Goal: Task Accomplishment & Management: Manage account settings

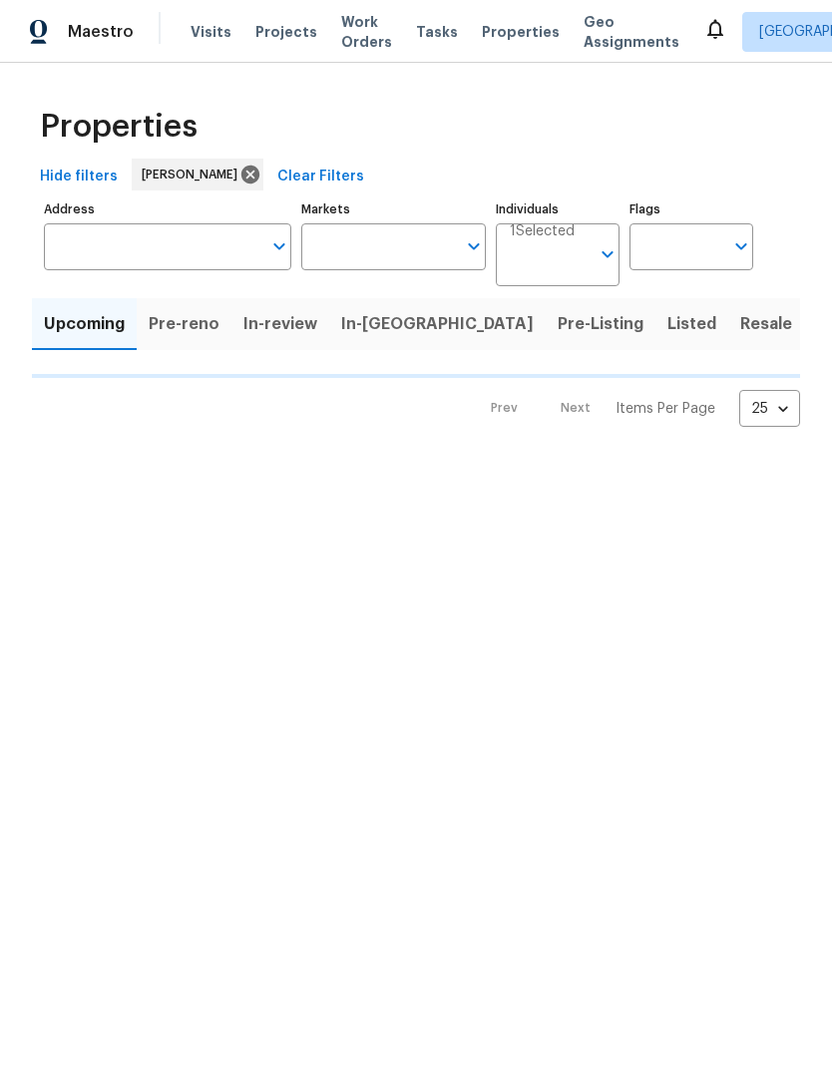
scroll to position [86, 0]
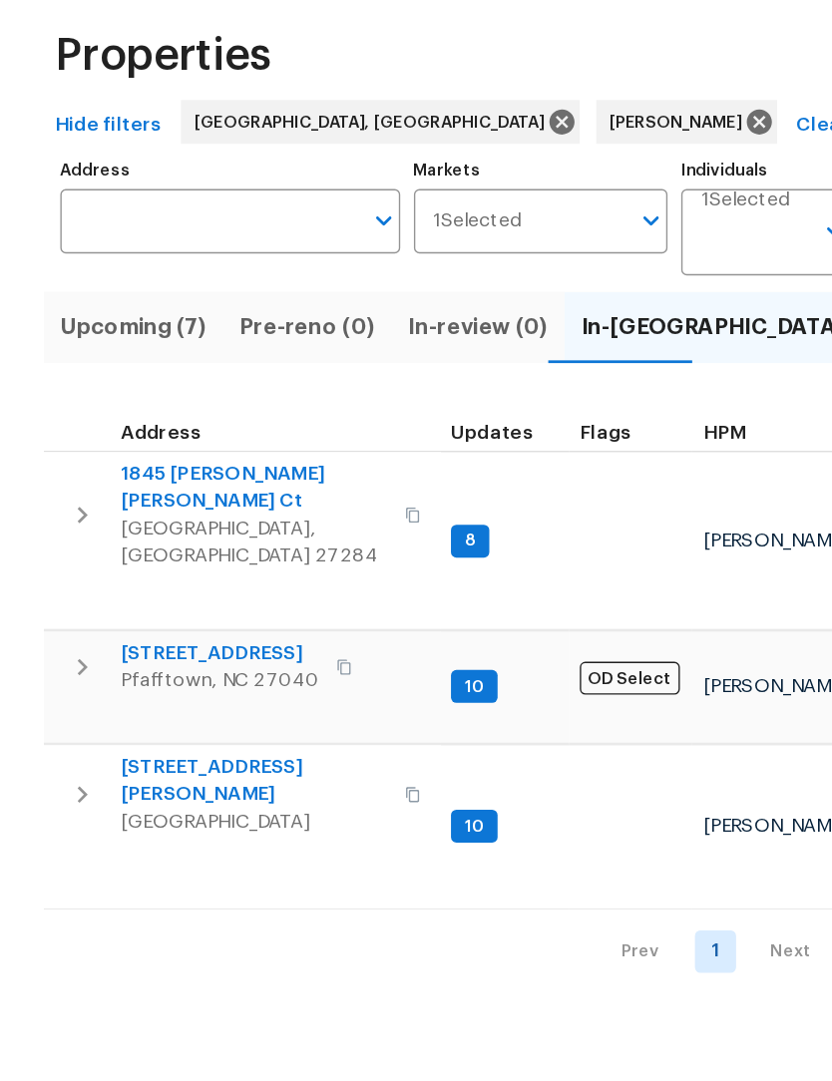
click at [114, 421] on span "1845 Pope Hill Ct" at bounding box center [185, 441] width 194 height 40
click at [108, 634] on span "315 Torey Pines Ct" at bounding box center [185, 654] width 194 height 40
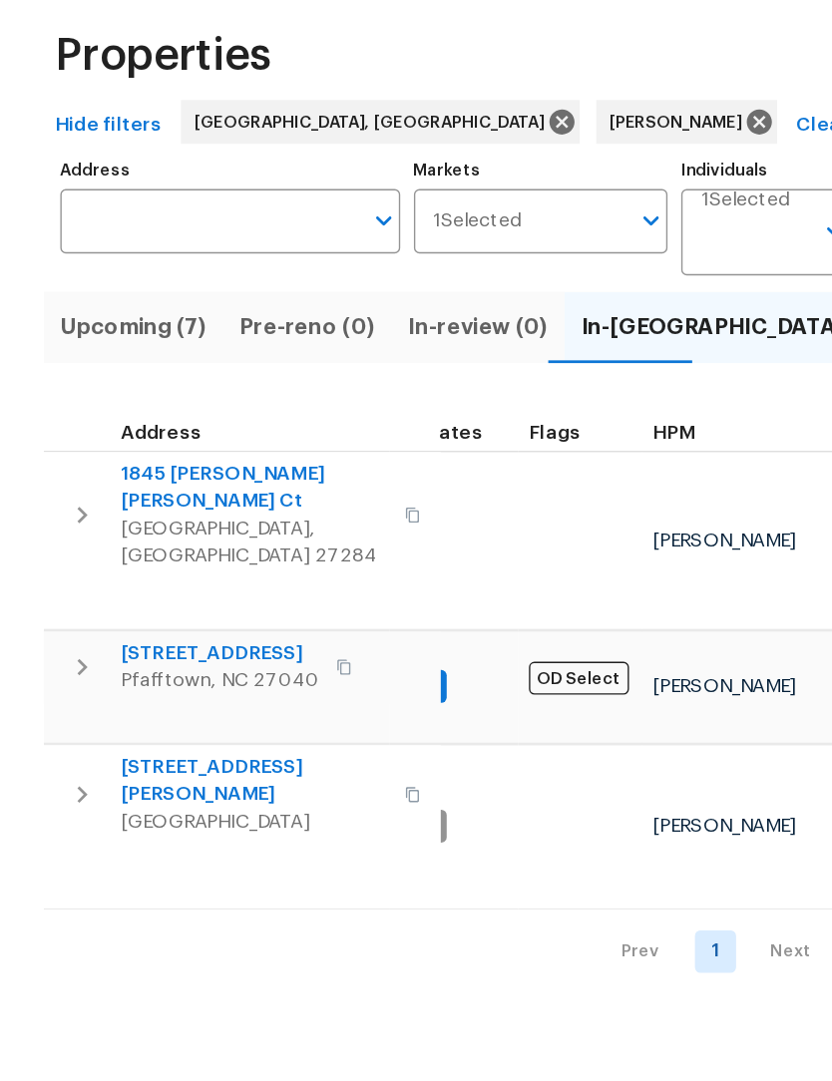
scroll to position [16, 36]
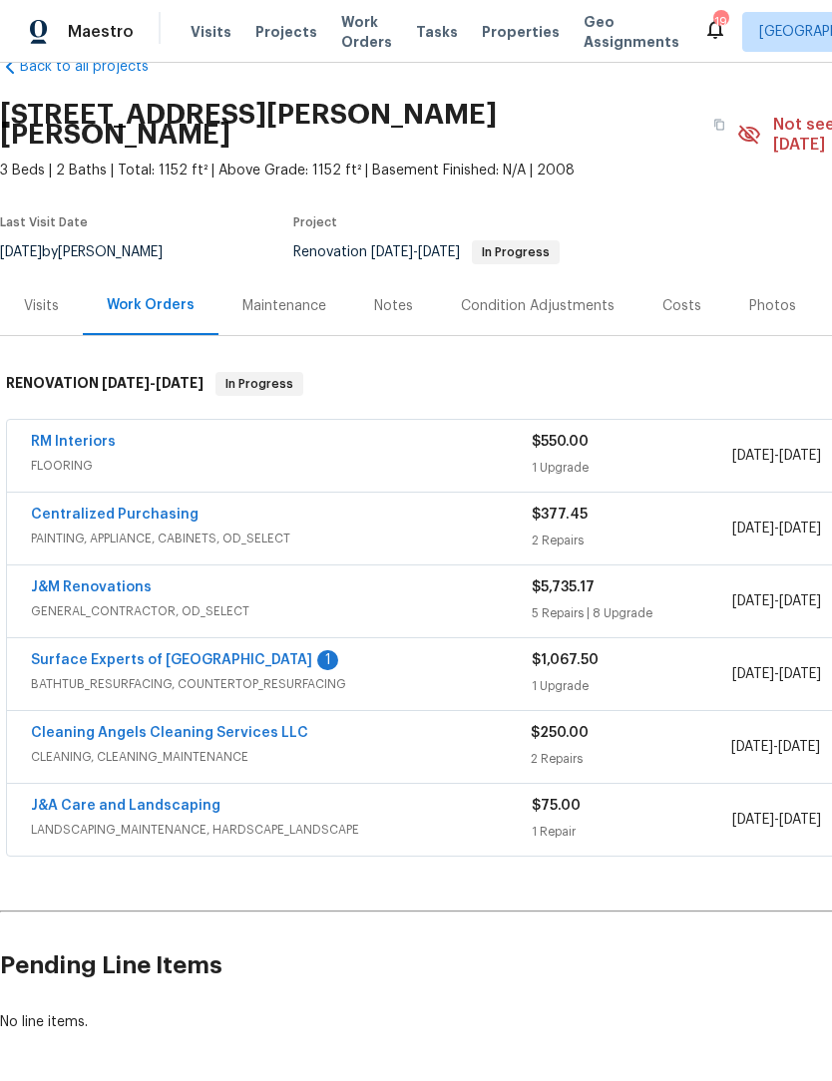
scroll to position [46, 0]
click at [88, 653] on link "Surface Experts of Winston-Salem" at bounding box center [171, 660] width 281 height 14
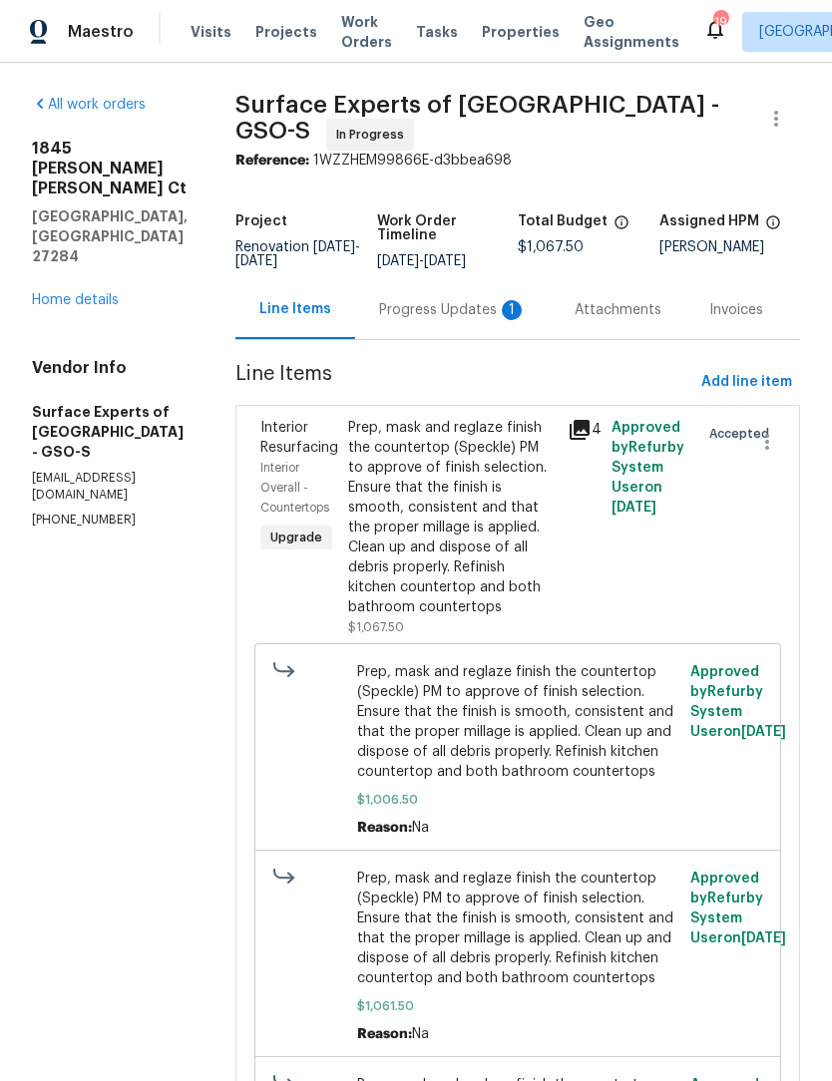
click at [461, 315] on div "Progress Updates 1" at bounding box center [453, 310] width 148 height 20
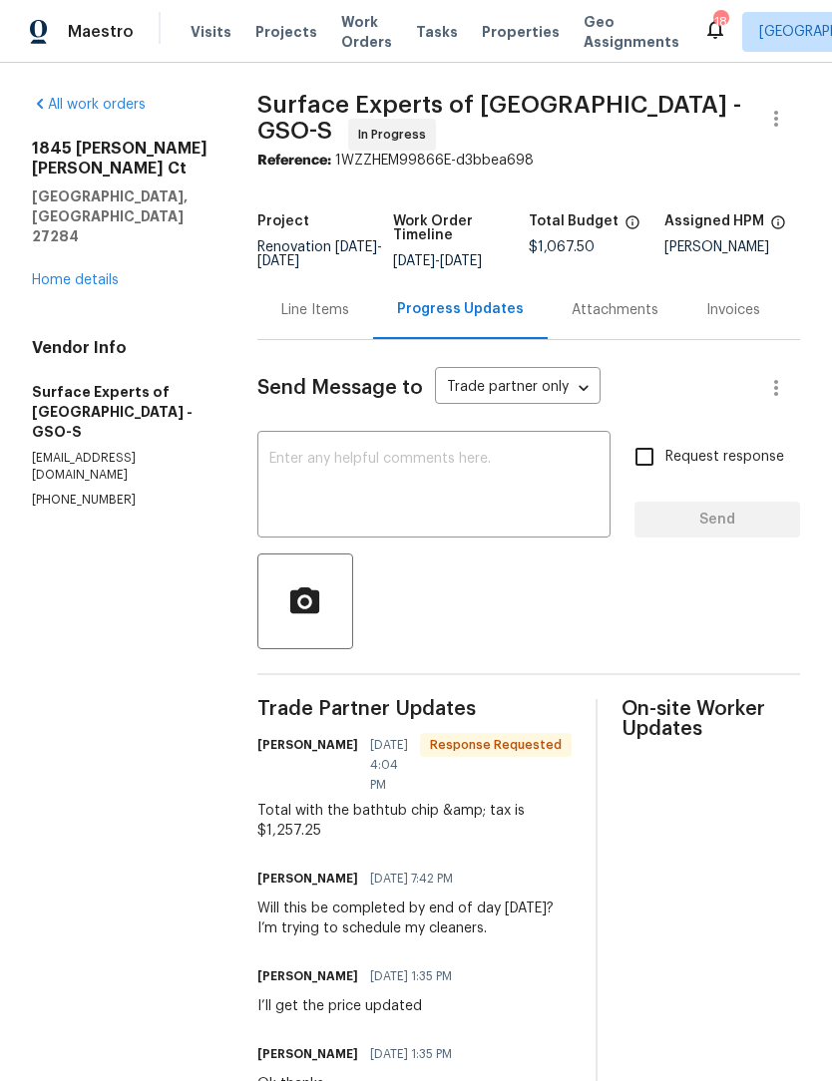
click at [332, 334] on div "Line Items" at bounding box center [315, 309] width 116 height 59
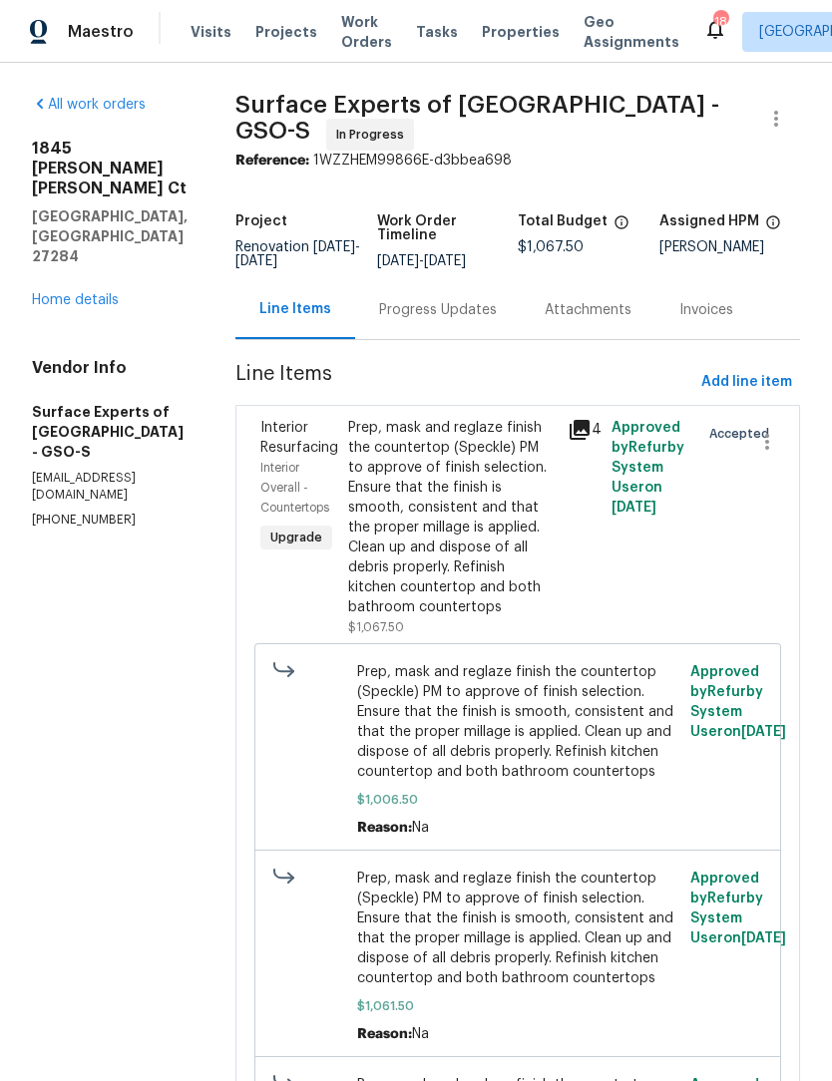
click at [303, 322] on div "Line Items" at bounding box center [295, 309] width 120 height 59
click at [424, 514] on div "Prep, mask and reglaze finish the countertop (Speckle) PM to approve of finish …" at bounding box center [451, 517] width 207 height 199
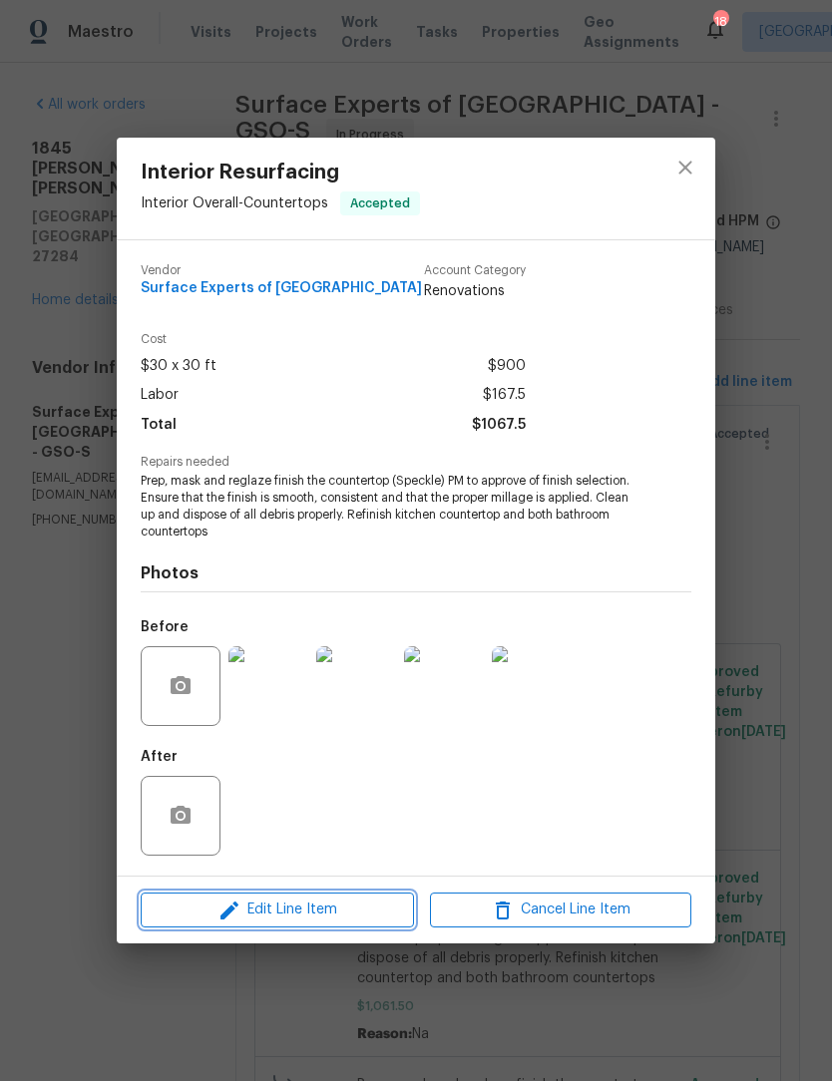
click at [355, 919] on span "Edit Line Item" at bounding box center [277, 910] width 261 height 25
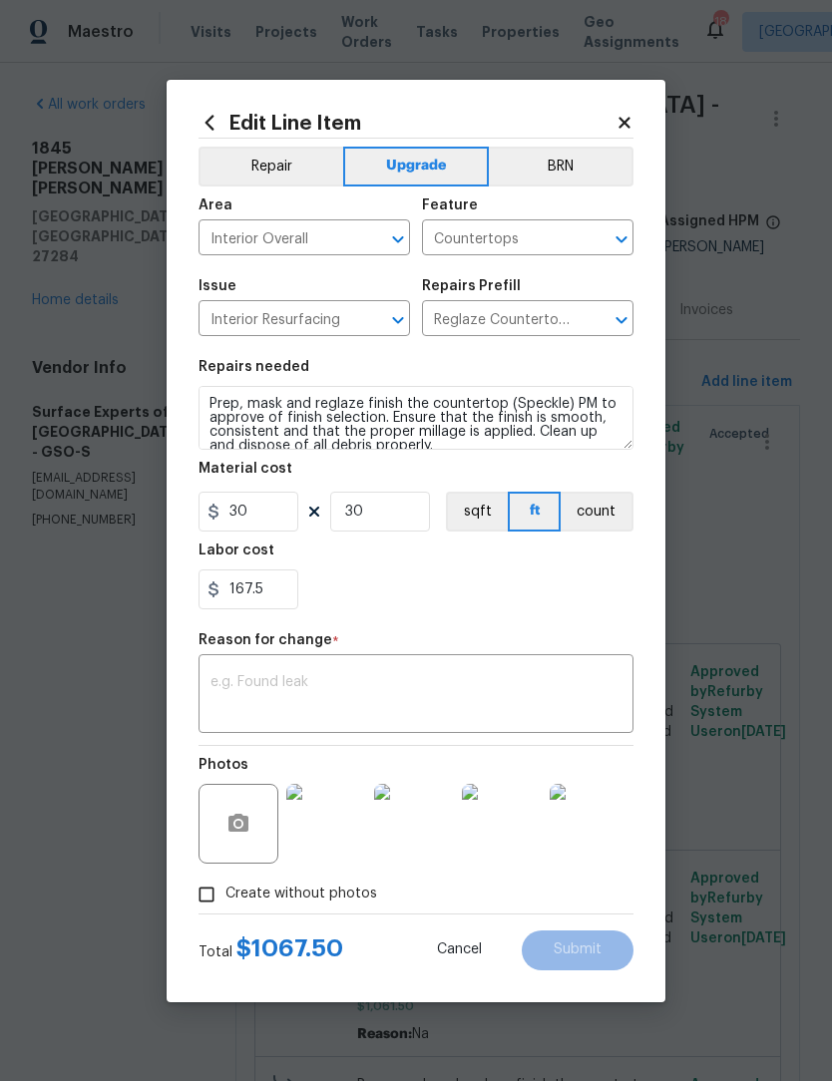
click at [628, 128] on icon at bounding box center [624, 123] width 18 height 18
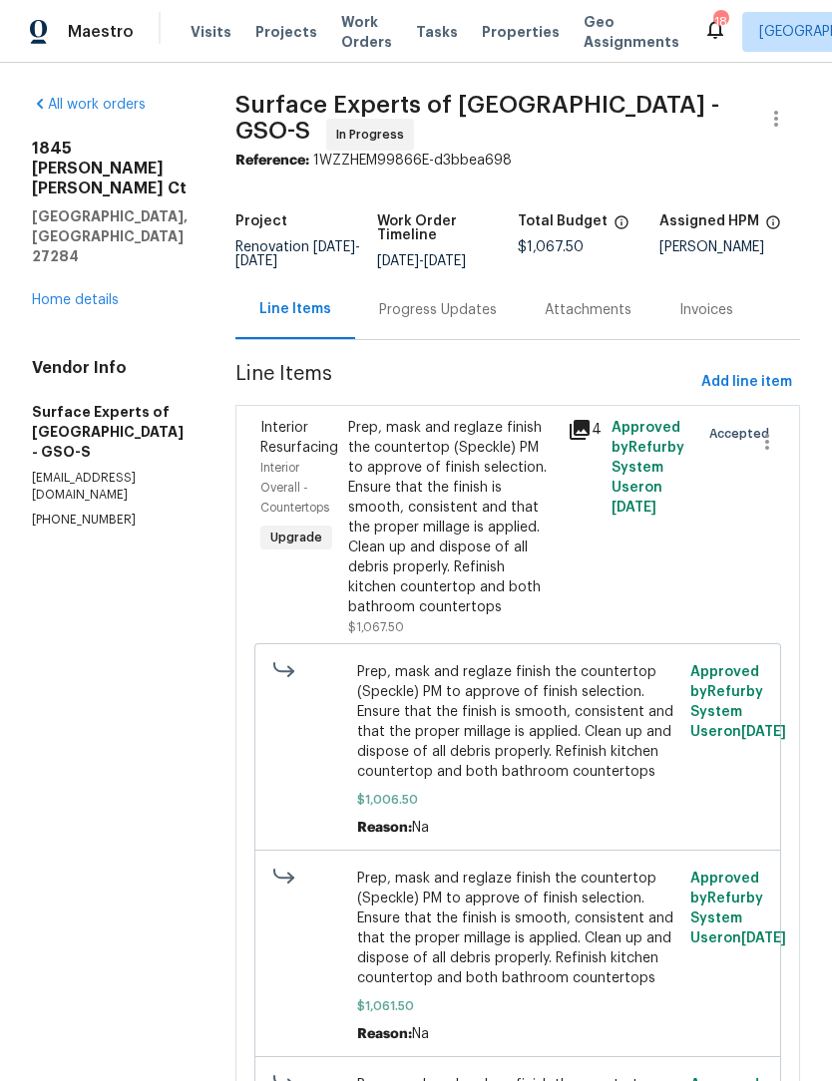
click at [440, 325] on div "Progress Updates" at bounding box center [438, 309] width 166 height 59
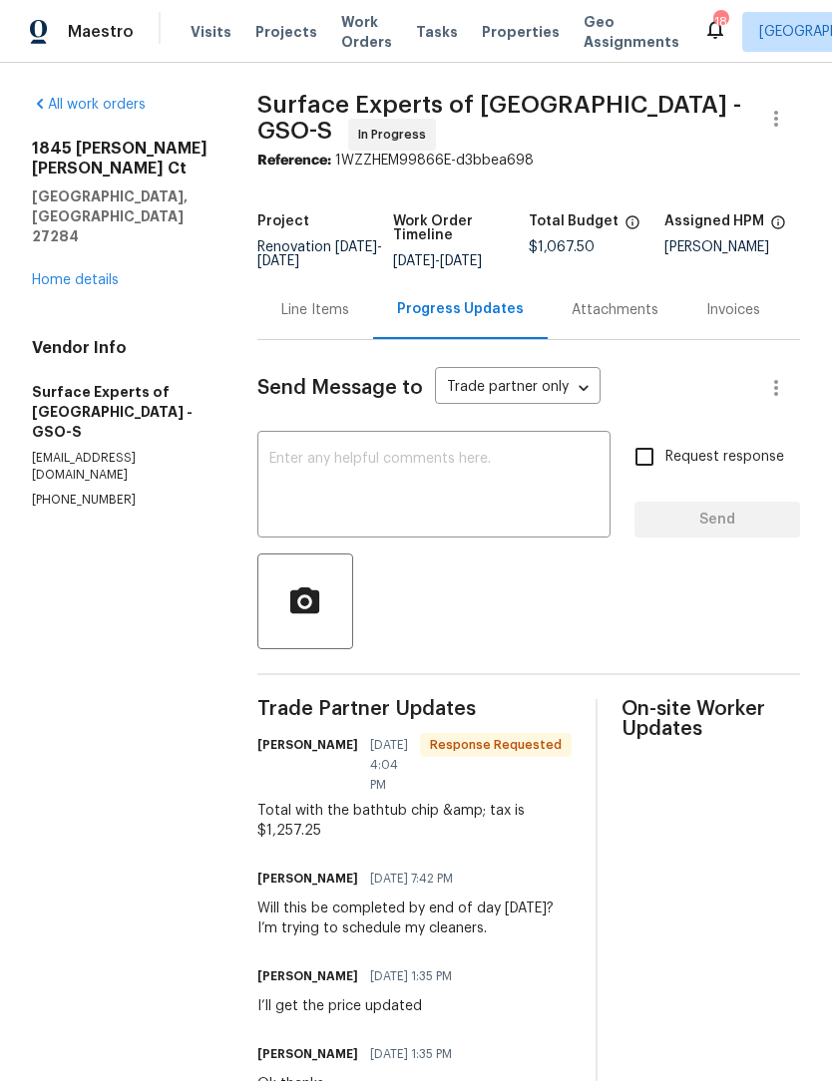
click at [330, 334] on div "Line Items" at bounding box center [315, 309] width 116 height 59
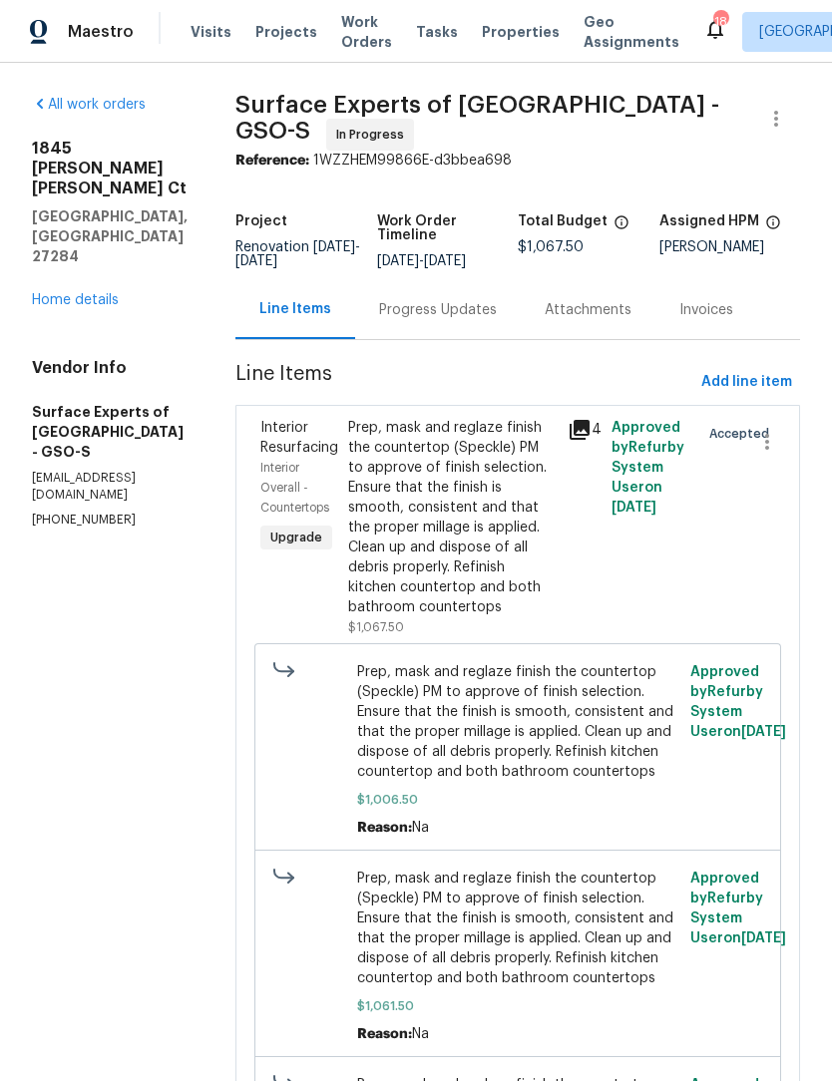
click at [420, 570] on div "Prep, mask and reglaze finish the countertop (Speckle) PM to approve of finish …" at bounding box center [451, 517] width 207 height 199
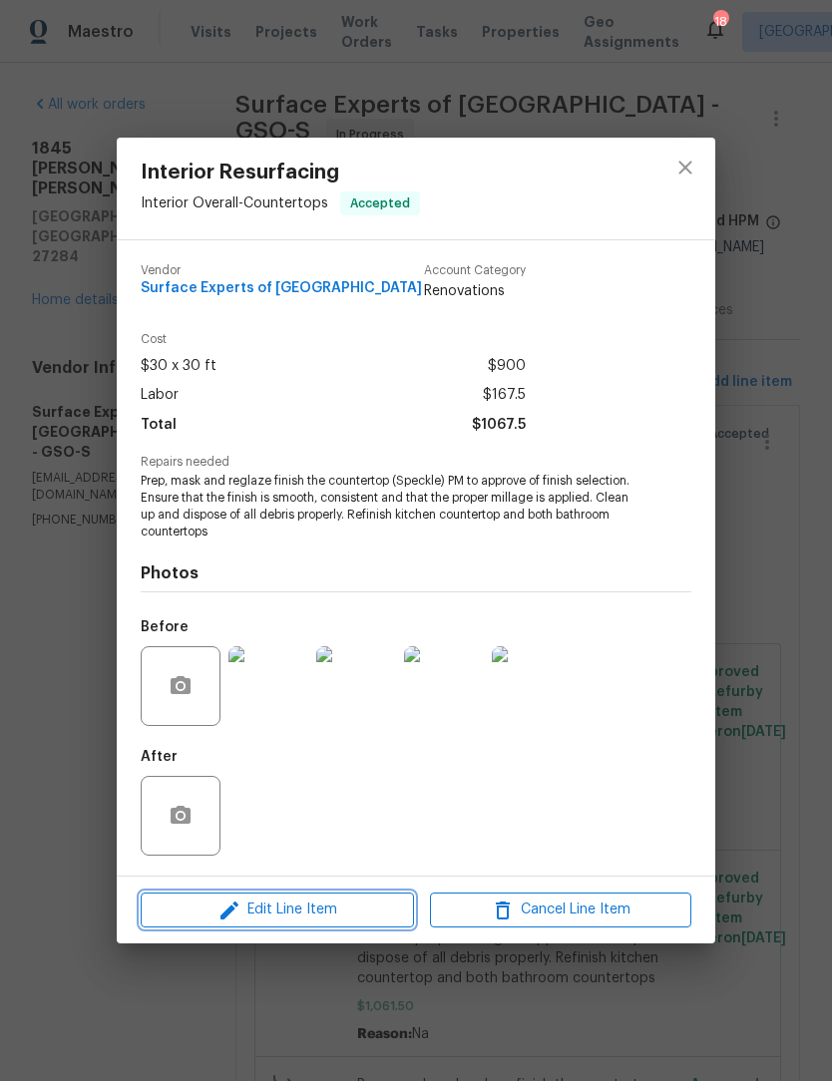
click at [356, 925] on button "Edit Line Item" at bounding box center [277, 910] width 273 height 35
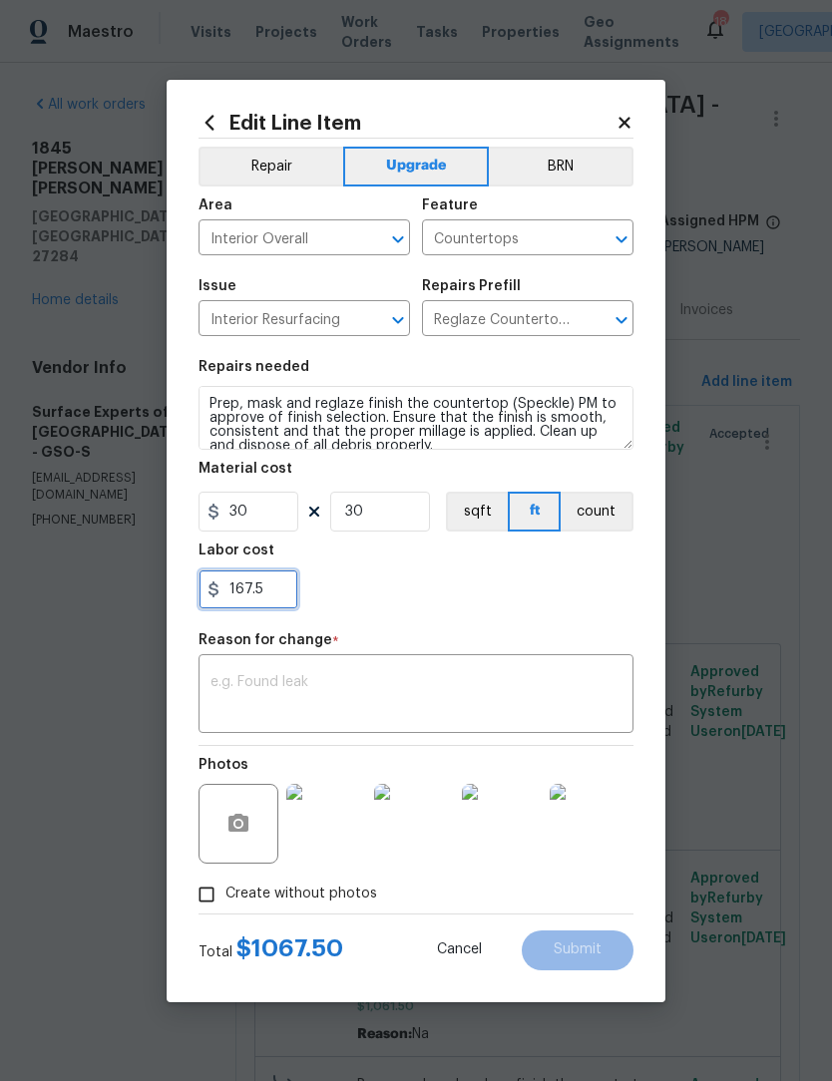
click at [280, 592] on input "167.5" at bounding box center [248, 589] width 100 height 40
type input "1"
type input "325"
click at [236, 701] on textarea at bounding box center [415, 696] width 411 height 42
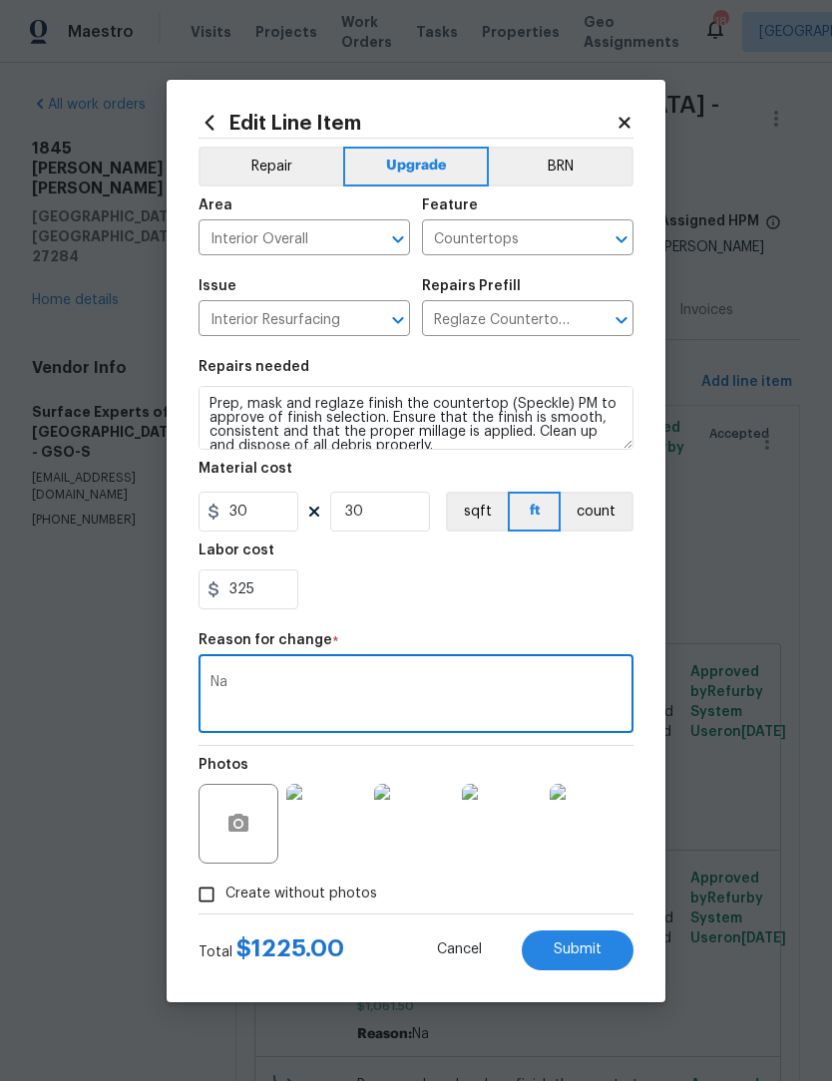
type textarea "Na"
click at [606, 957] on button "Submit" at bounding box center [578, 951] width 112 height 40
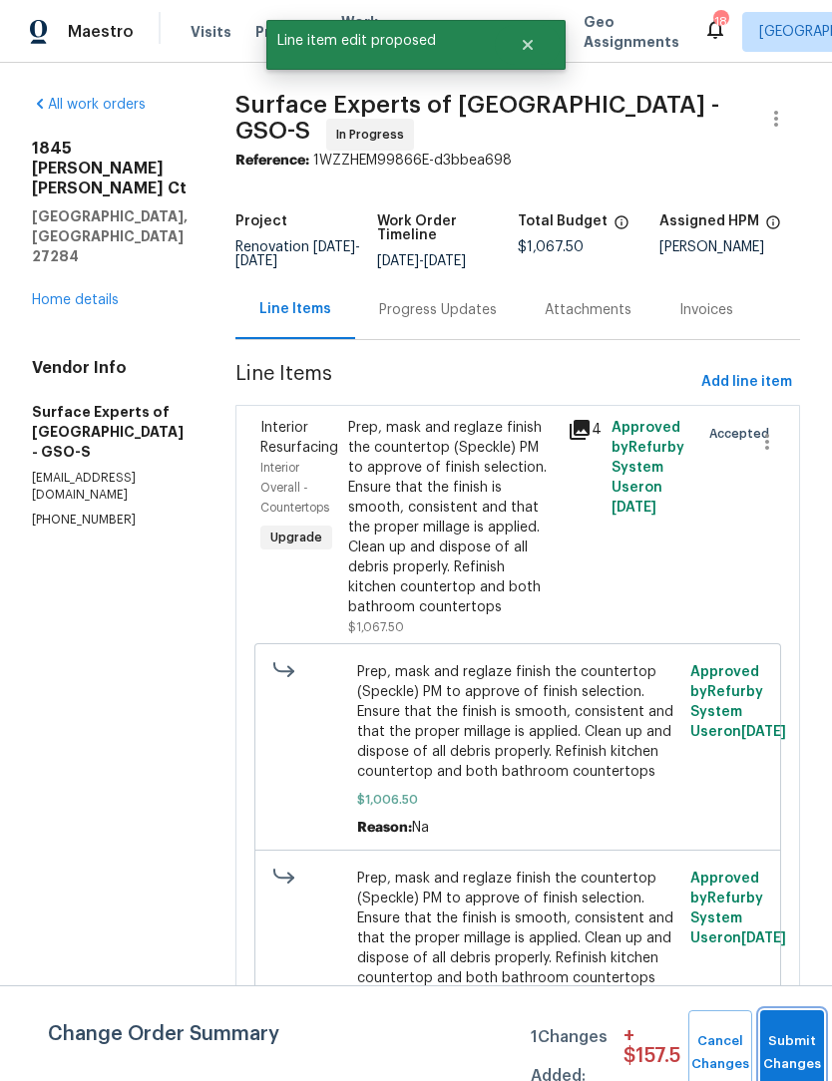
click at [795, 1055] on span "Submit Changes" at bounding box center [792, 1053] width 44 height 46
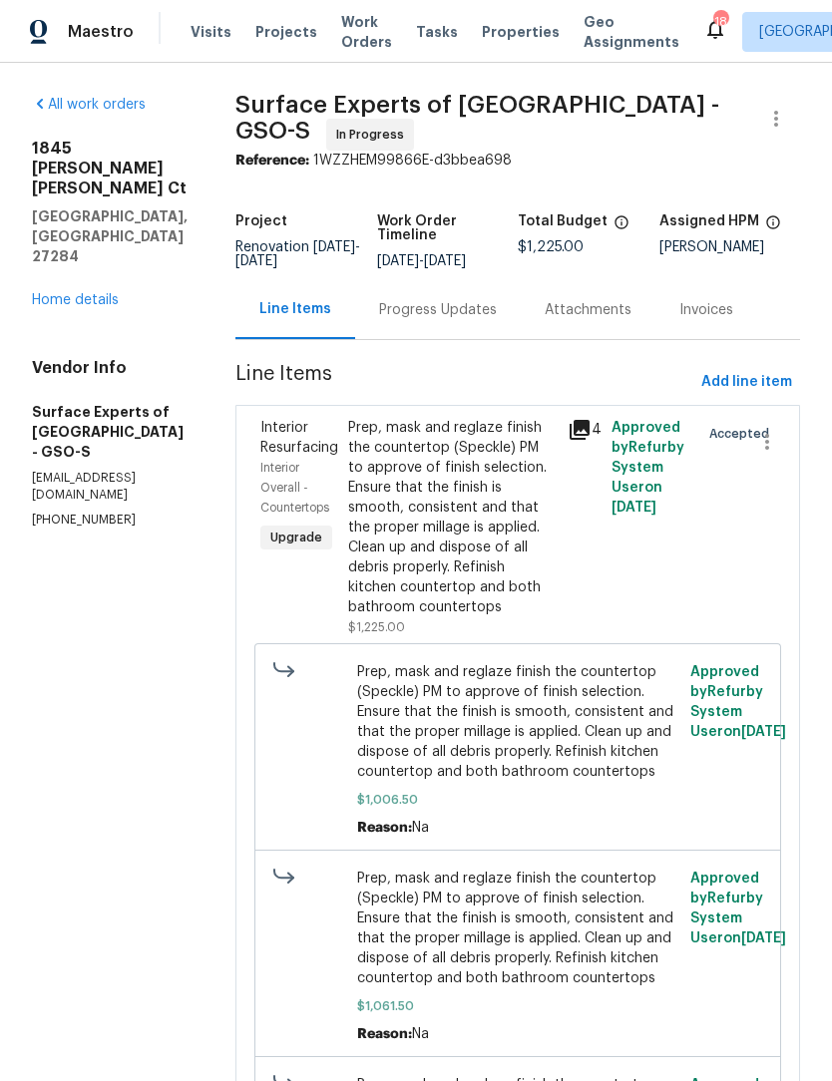
click at [418, 317] on div "Progress Updates" at bounding box center [438, 310] width 118 height 20
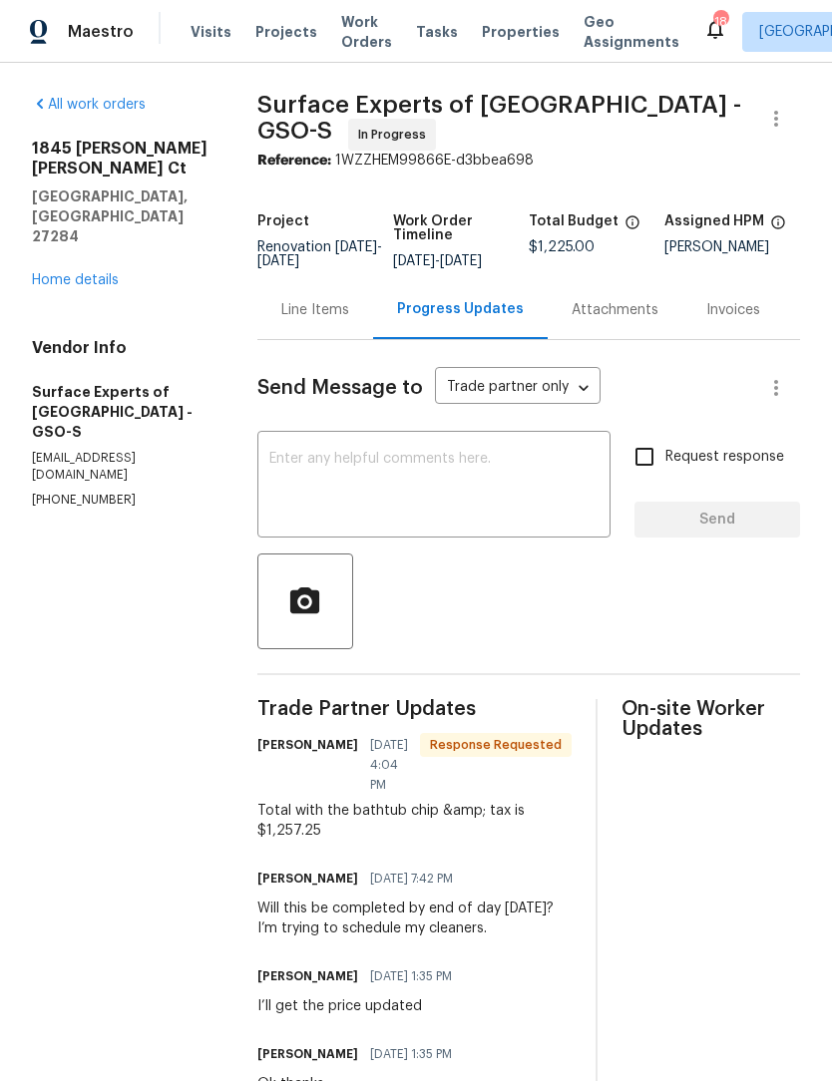
click at [333, 320] on div "Line Items" at bounding box center [315, 310] width 68 height 20
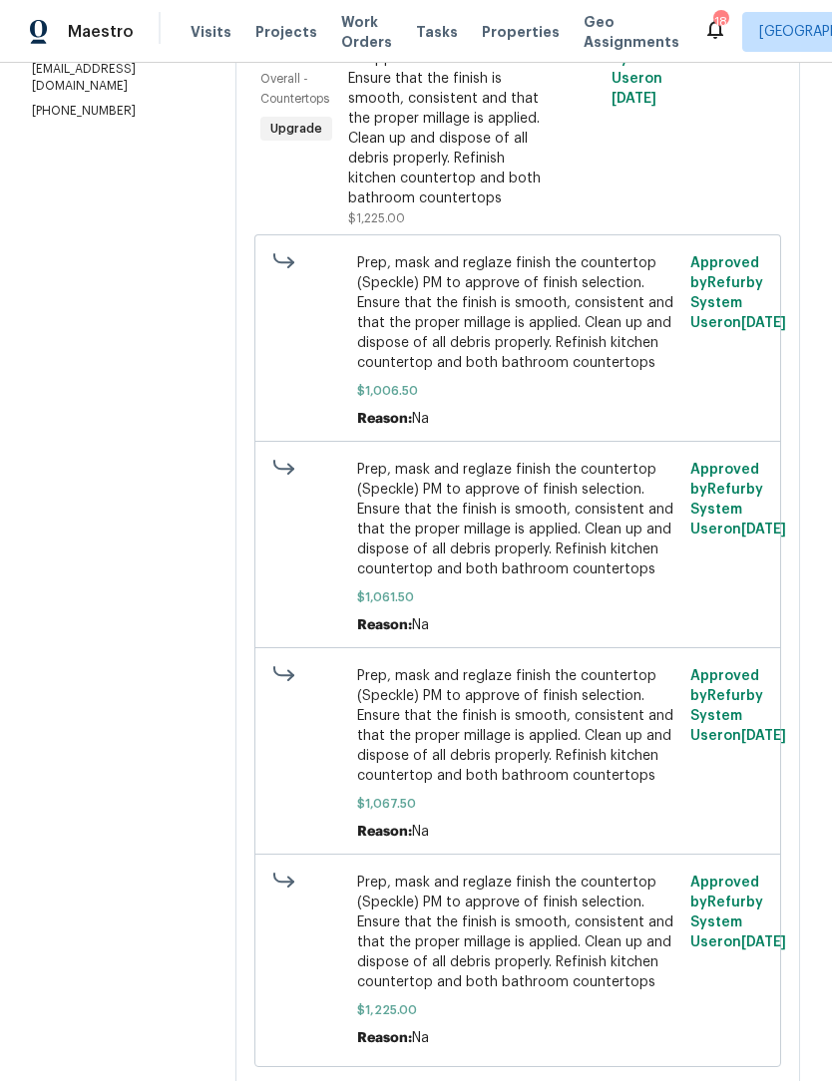
scroll to position [408, 0]
click at [552, 746] on span "Prep, mask and reglaze finish the countertop (Speckle) PM to approve of finish …" at bounding box center [518, 727] width 322 height 120
click at [514, 155] on div "Prep, mask and reglaze finish the countertop (Speckle) PM to approve of finish …" at bounding box center [451, 109] width 207 height 199
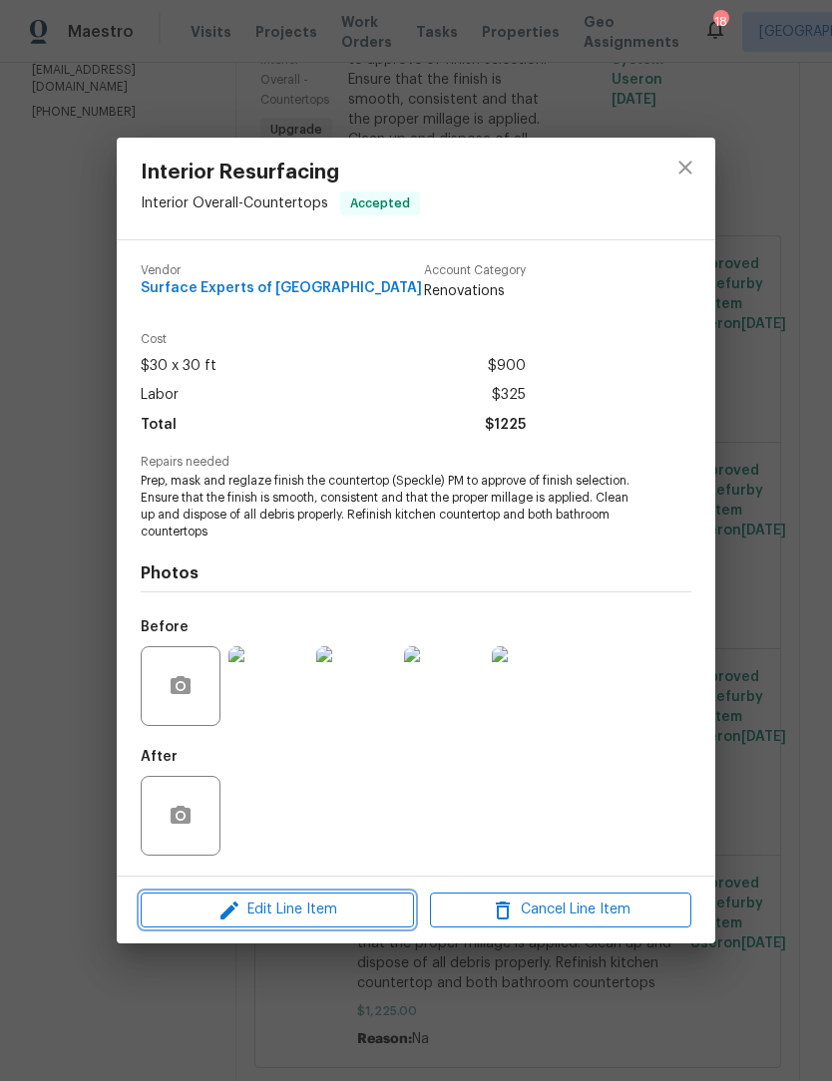
click at [364, 912] on span "Edit Line Item" at bounding box center [277, 910] width 261 height 25
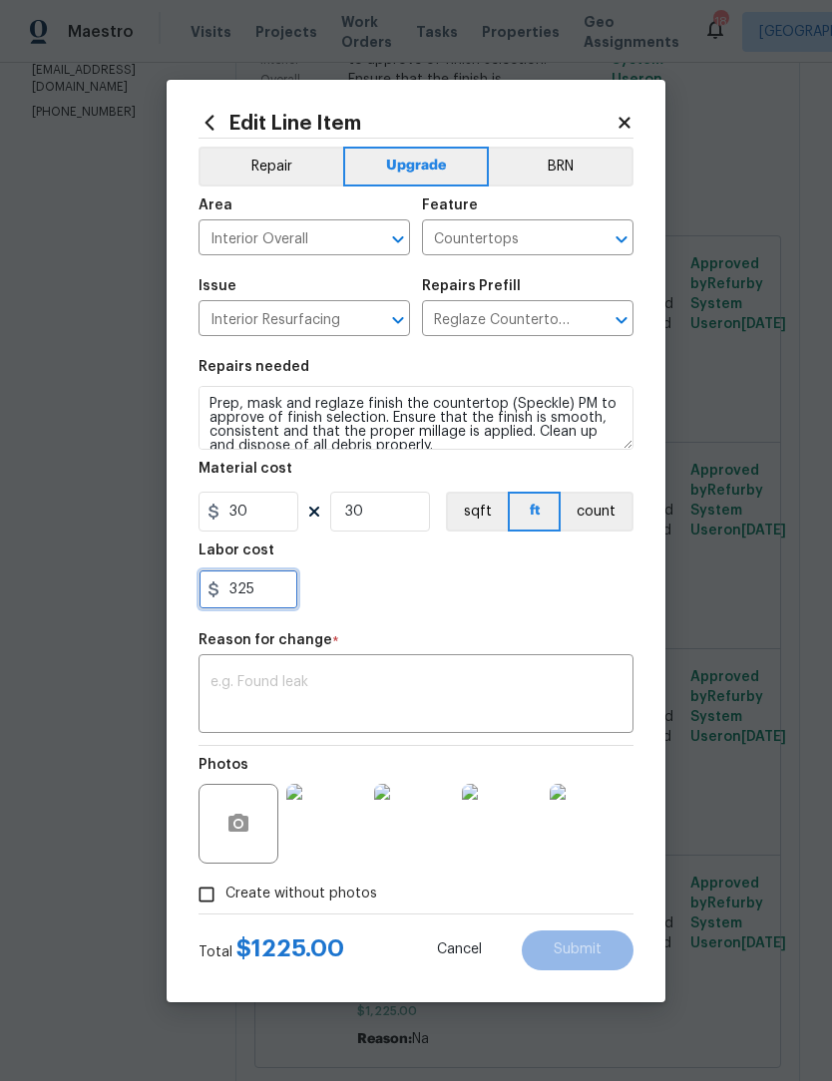
click at [288, 593] on input "325" at bounding box center [248, 589] width 100 height 40
type input "357.25"
click at [241, 691] on textarea at bounding box center [415, 696] width 411 height 42
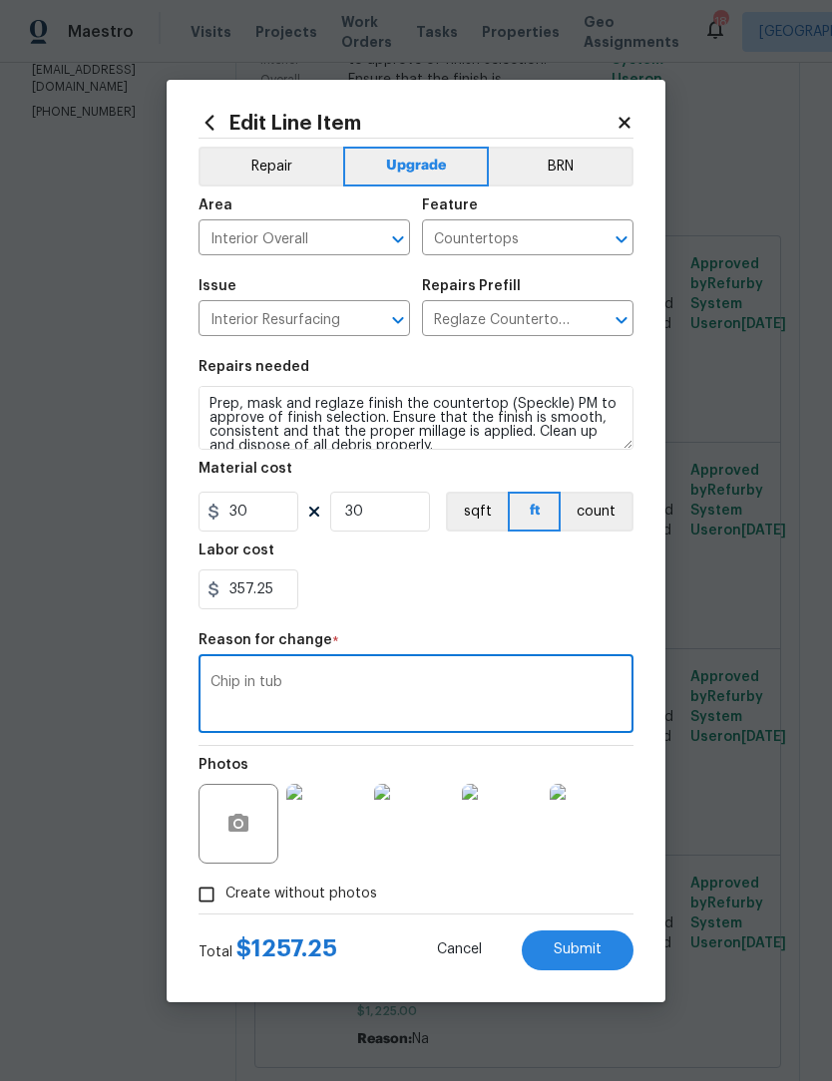
type textarea "Chip in tub"
click at [597, 946] on span "Submit" at bounding box center [578, 949] width 48 height 15
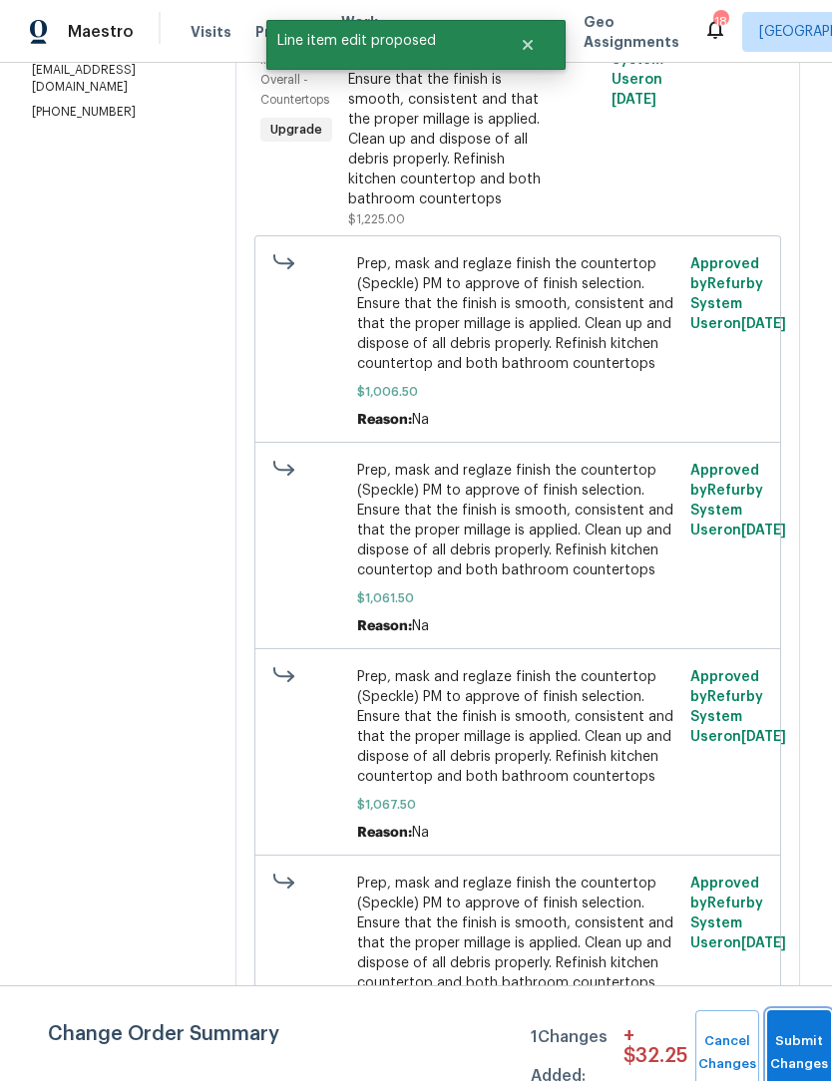
click at [798, 1054] on span "Submit Changes" at bounding box center [799, 1053] width 44 height 46
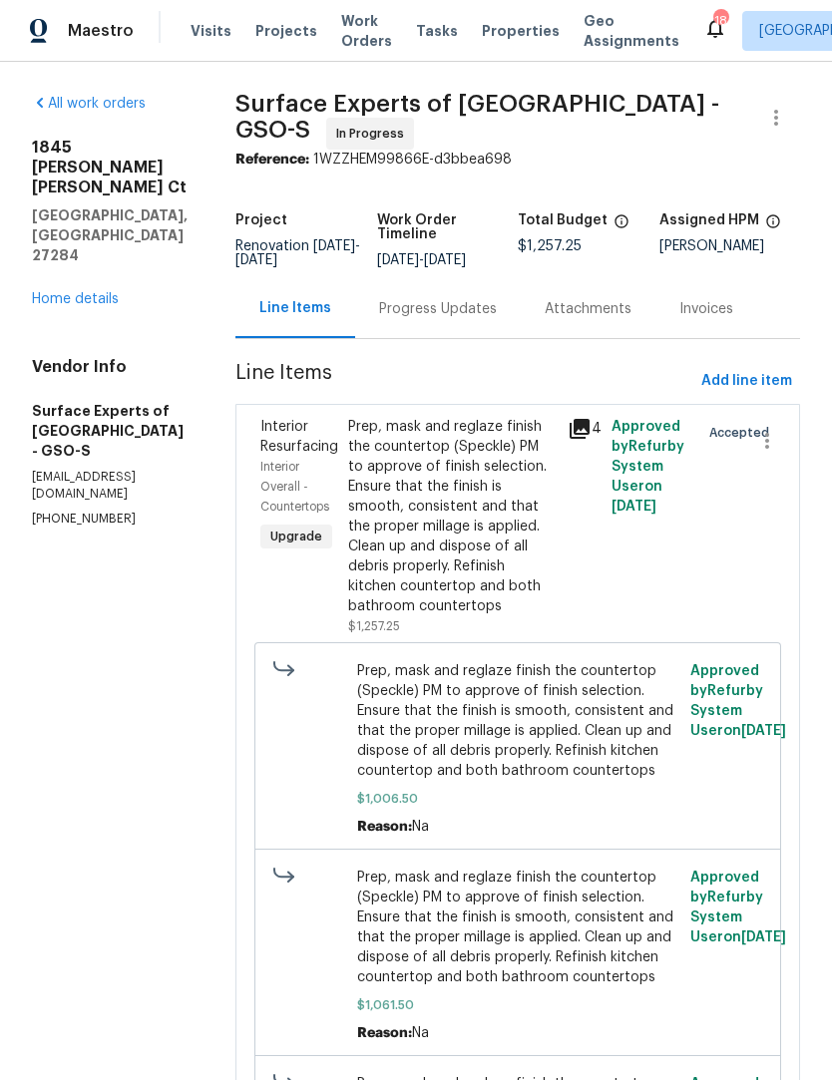
scroll to position [66, 0]
click at [77, 293] on link "Home details" at bounding box center [75, 300] width 87 height 14
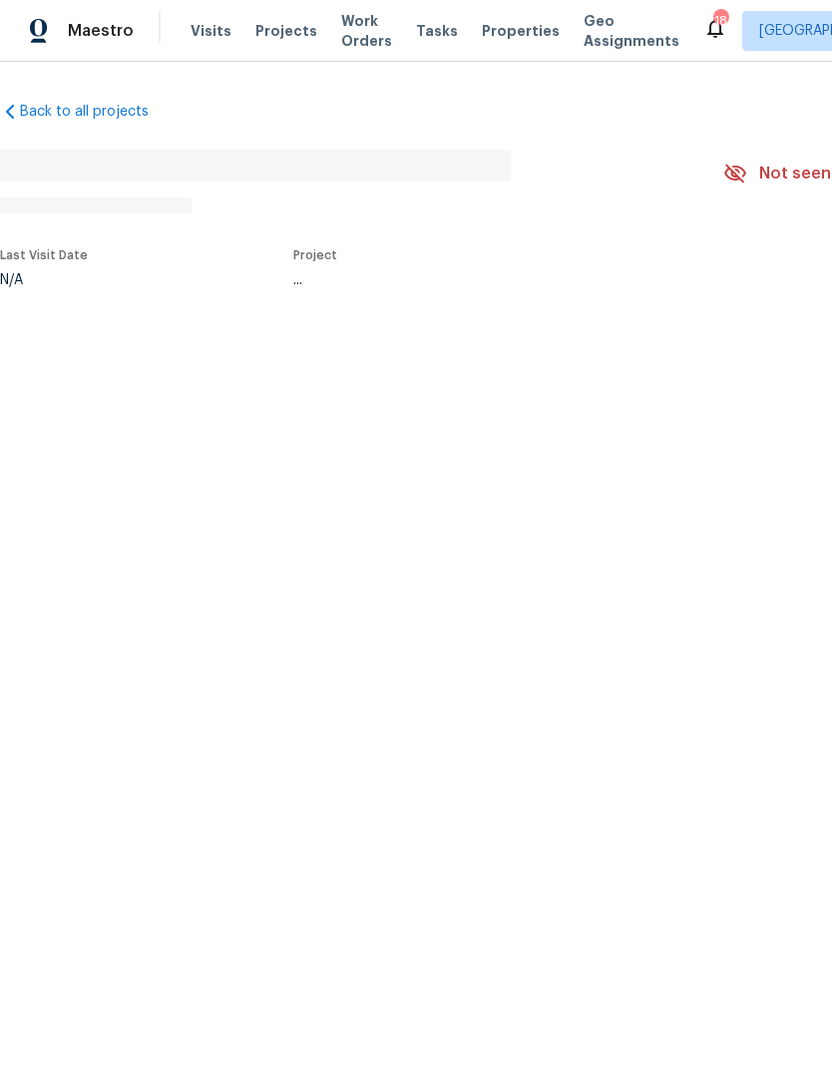
scroll to position [1, 0]
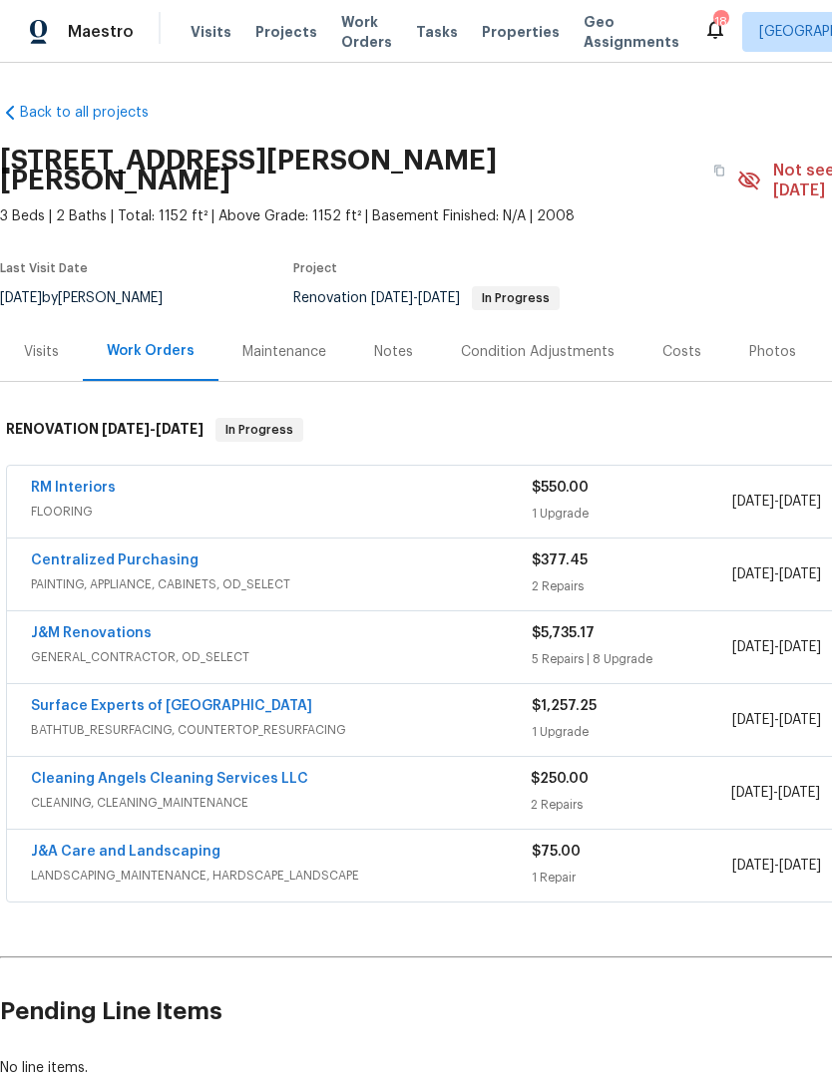
click at [122, 772] on link "Cleaning Angels Cleaning Services LLC" at bounding box center [169, 779] width 277 height 14
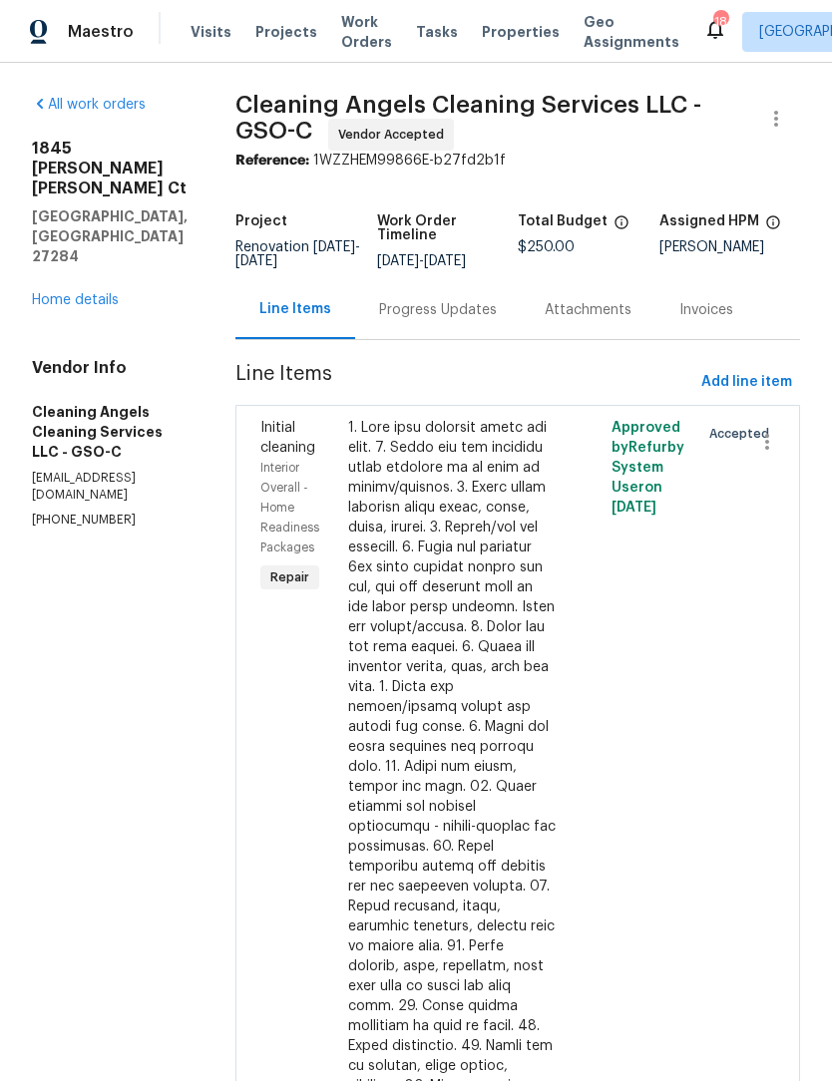
click at [450, 311] on div "Progress Updates" at bounding box center [438, 310] width 118 height 20
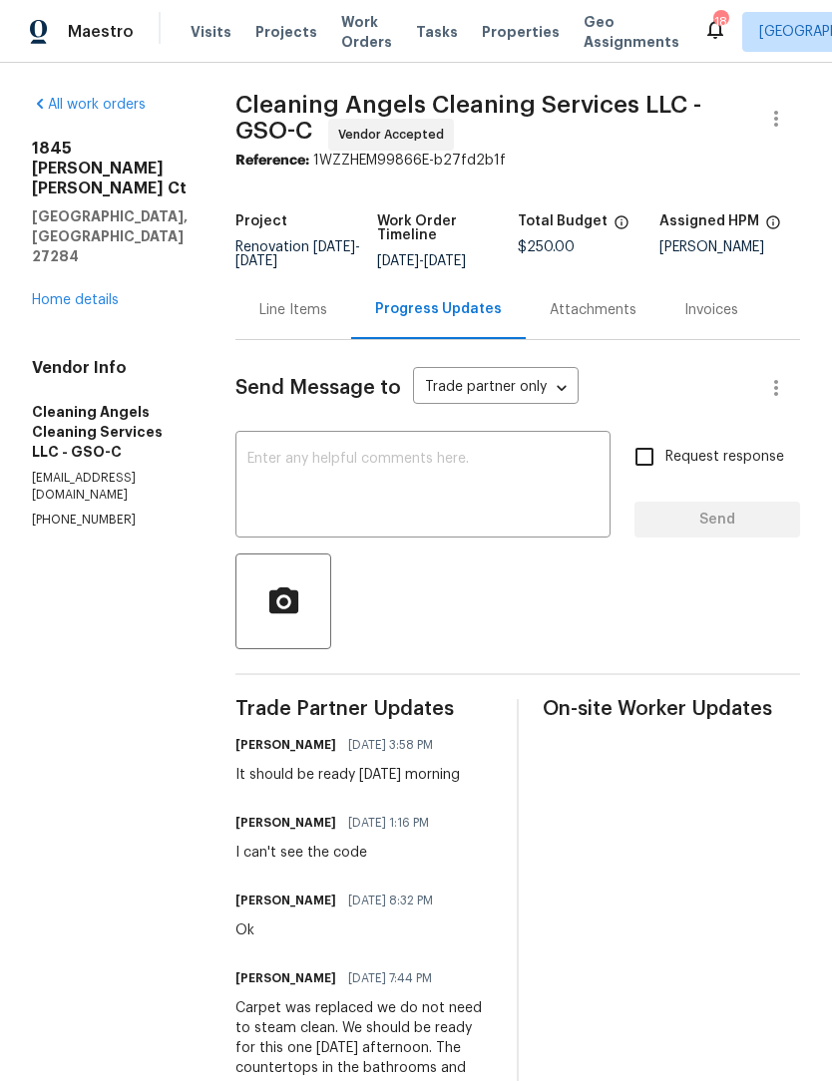
click at [97, 293] on link "Home details" at bounding box center [75, 300] width 87 height 14
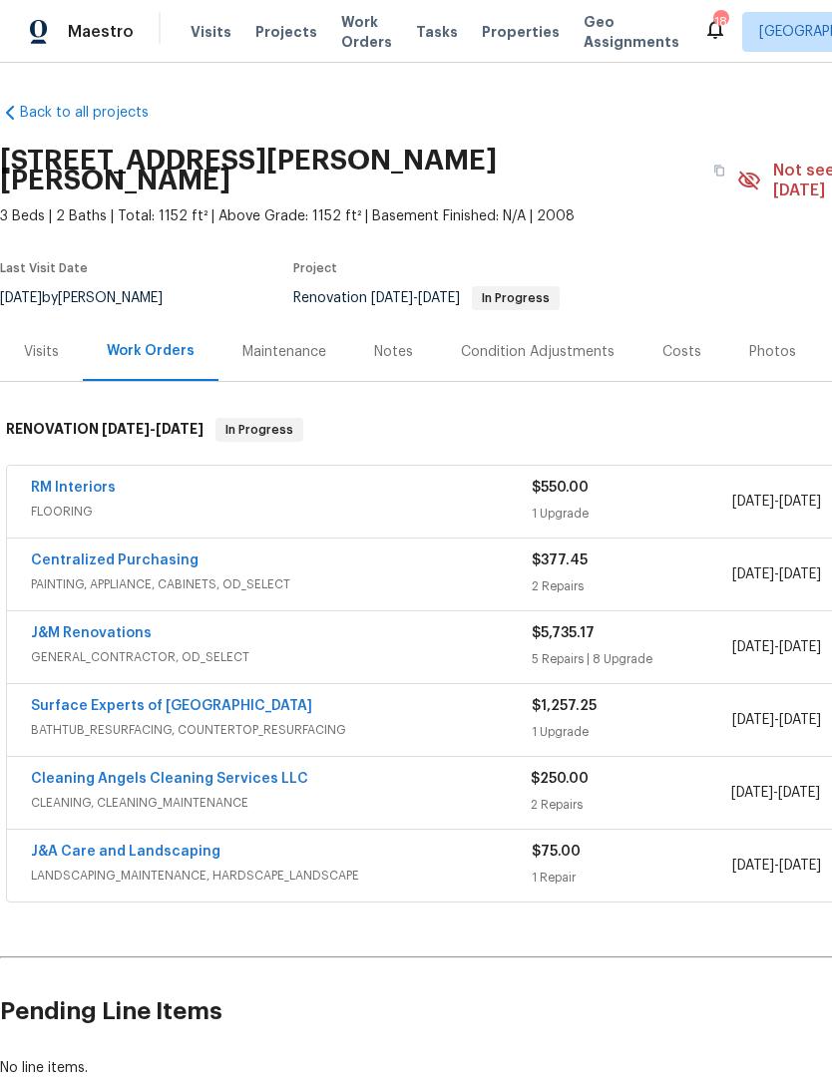
click at [49, 342] on div "Visits" at bounding box center [41, 352] width 35 height 20
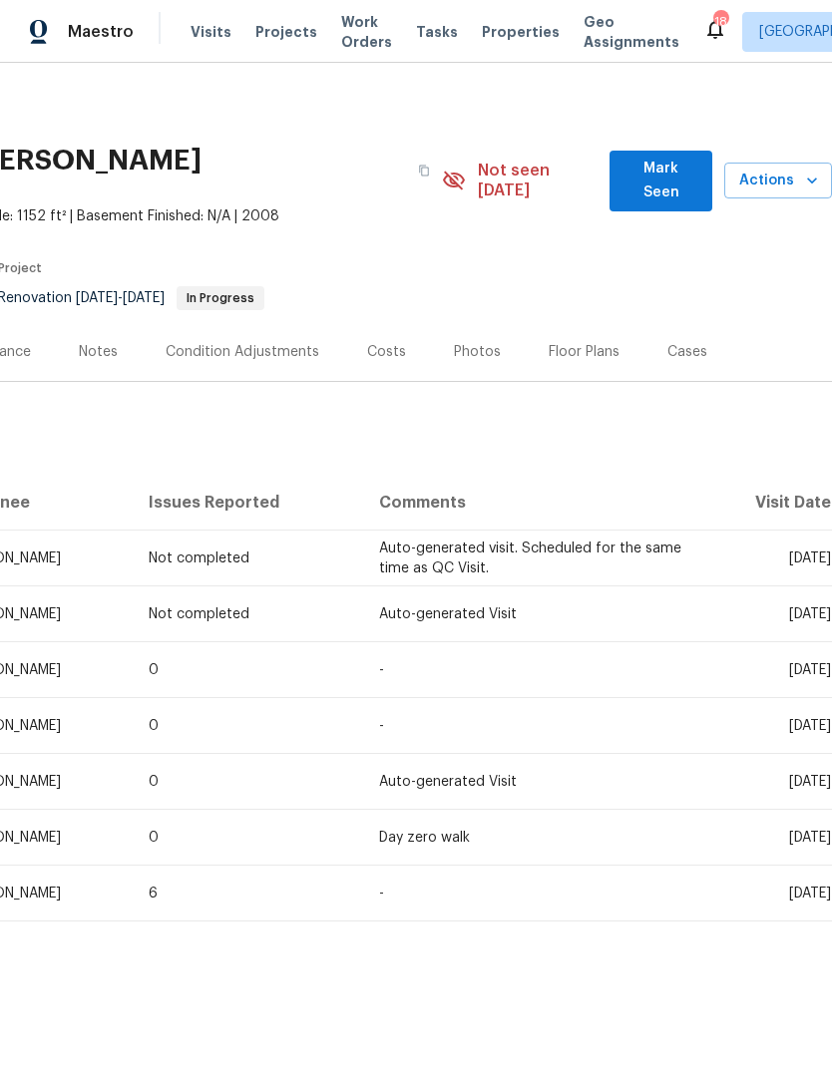
scroll to position [0, 295]
click at [675, 173] on span "Mark Seen" at bounding box center [660, 181] width 71 height 49
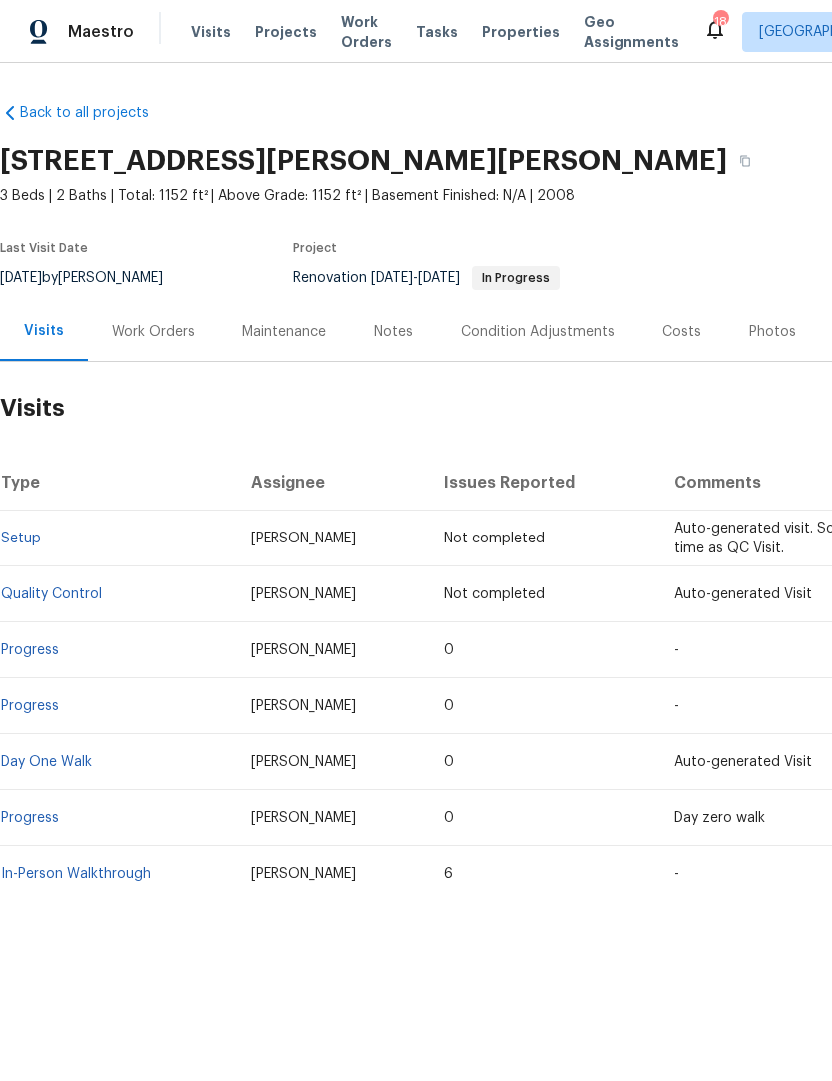
scroll to position [0, 0]
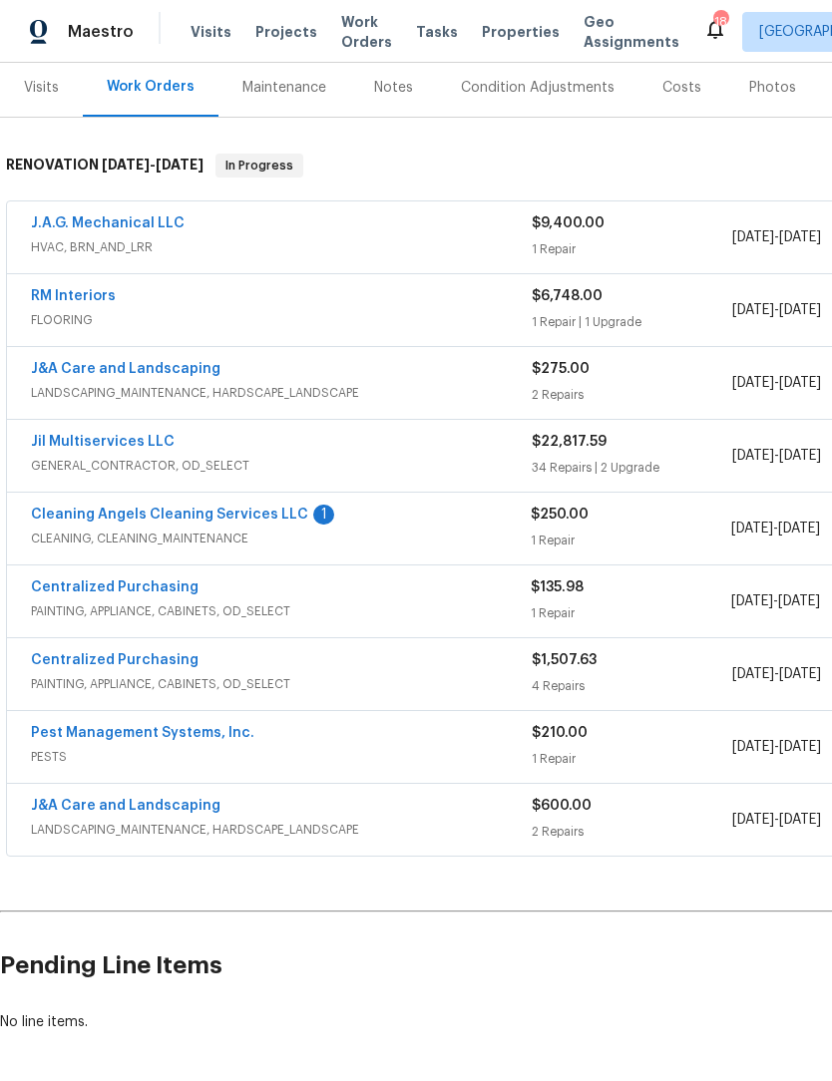
scroll to position [264, 0]
click at [77, 362] on link "J&A Care and Landscaping" at bounding box center [125, 369] width 189 height 14
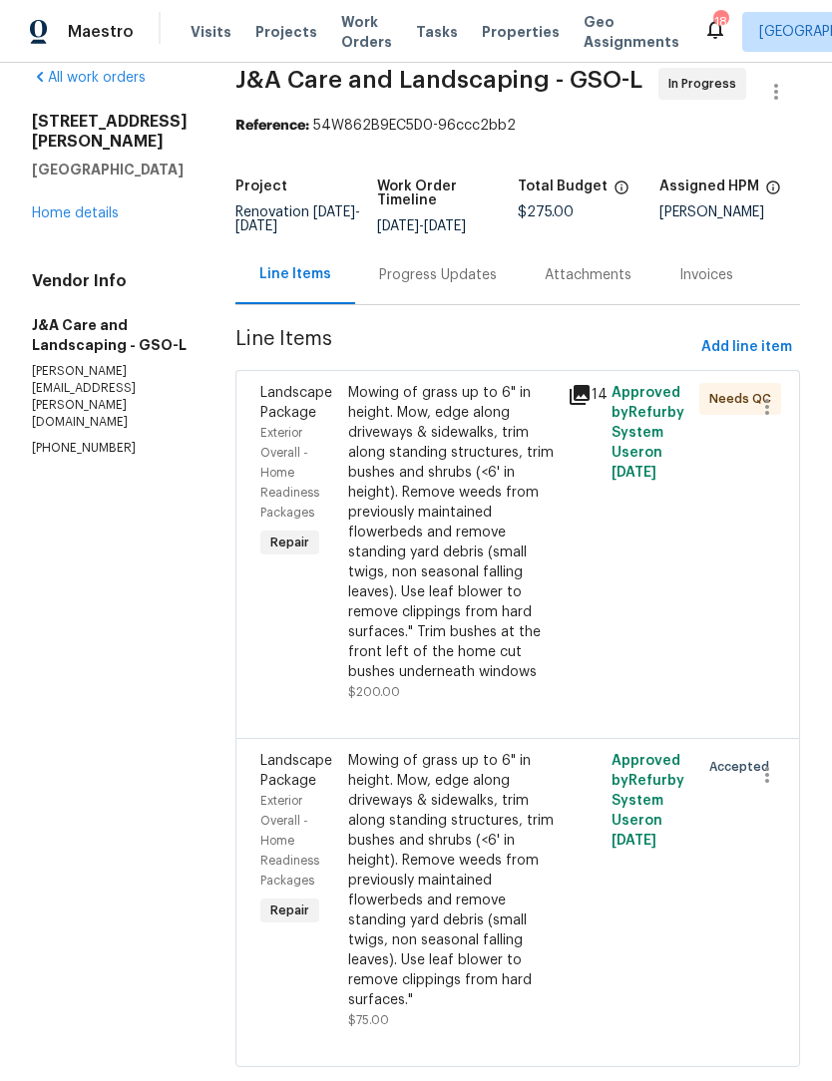
scroll to position [26, 0]
click at [471, 286] on div "Progress Updates" at bounding box center [438, 276] width 118 height 20
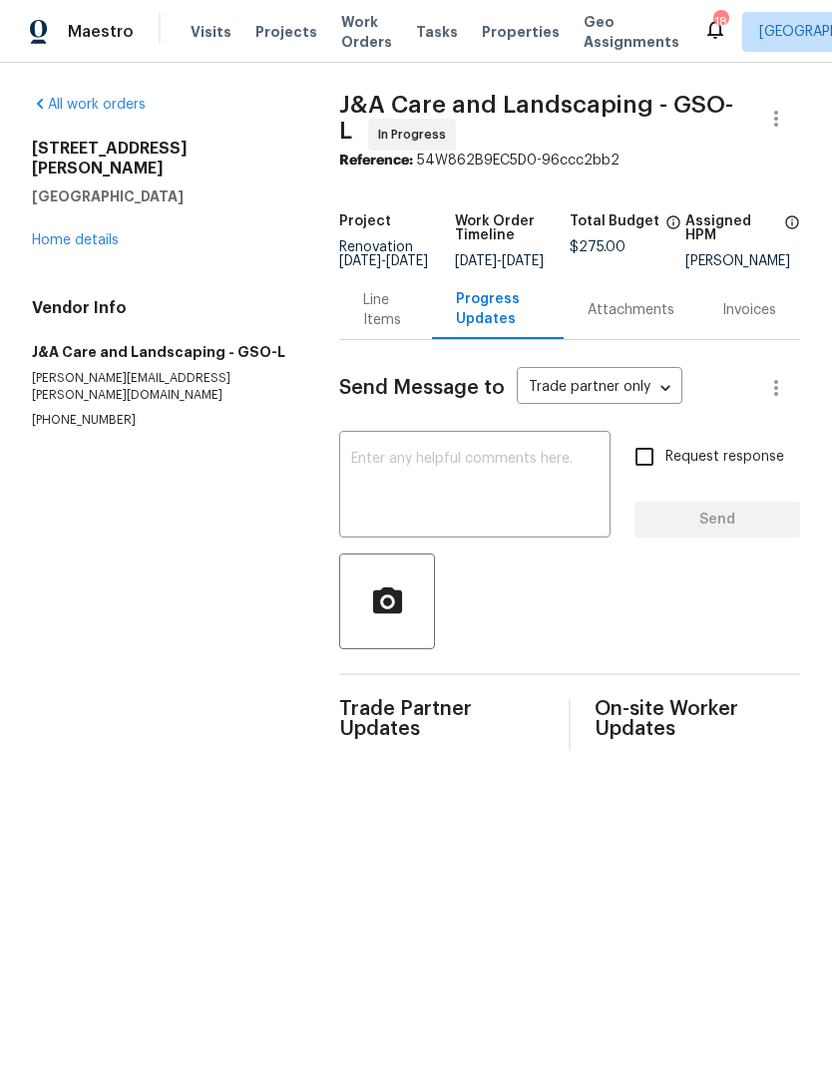
click at [416, 499] on textarea at bounding box center [474, 487] width 247 height 70
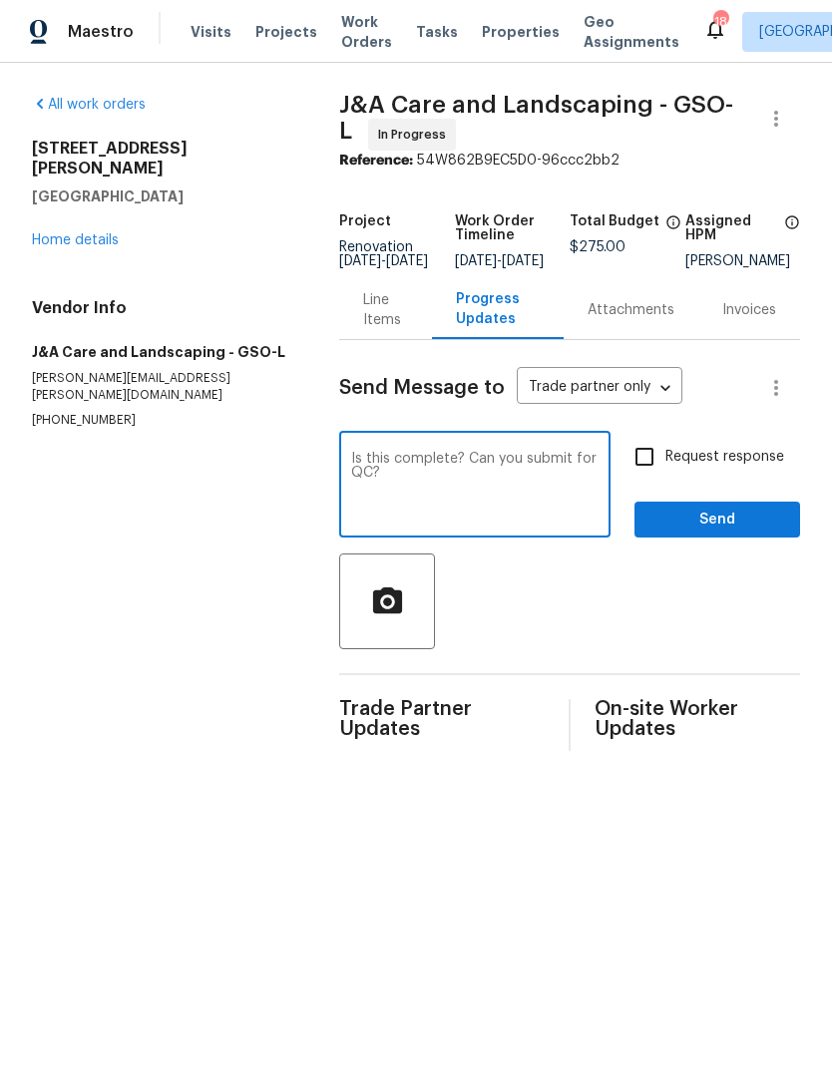
type textarea "Is this complete? Can you submit for QC?"
click at [643, 477] on input "Request response" at bounding box center [644, 457] width 42 height 42
checkbox input "true"
click at [706, 524] on span "Send" at bounding box center [717, 520] width 134 height 25
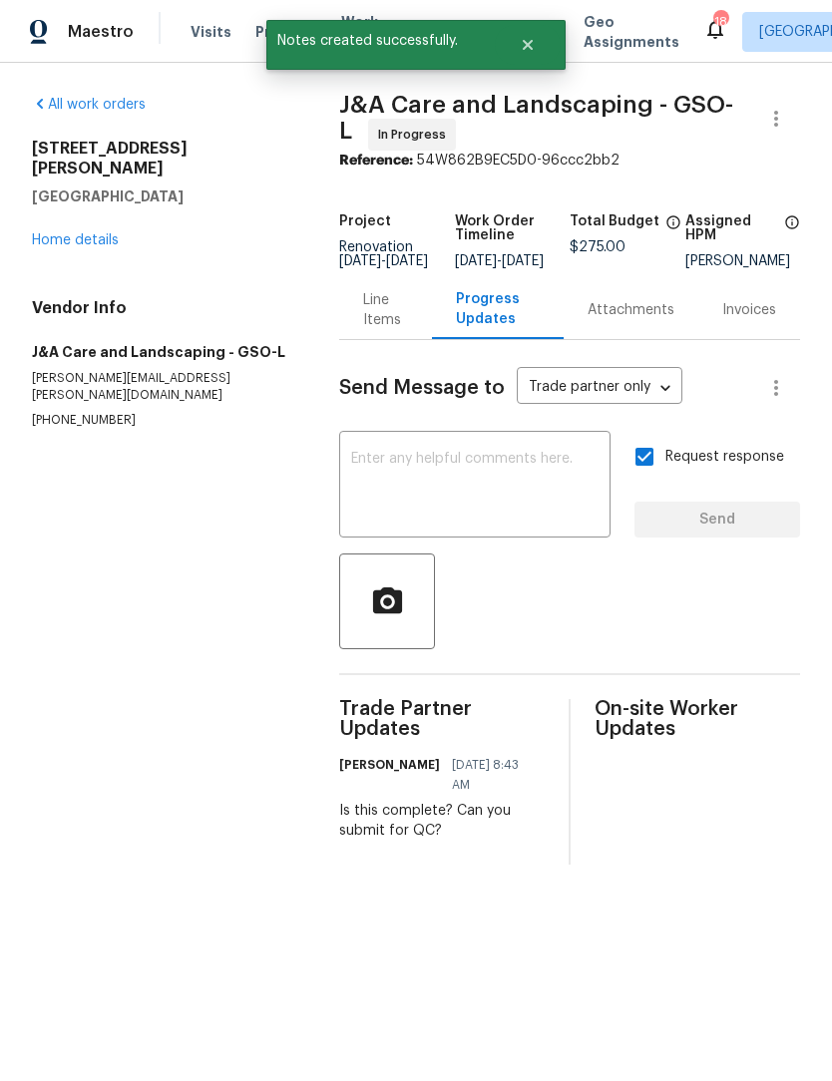
click at [55, 246] on div "All work orders 315 Torey Pines Ct Winston Salem, NC 27105 Home details Vendor …" at bounding box center [161, 262] width 259 height 334
click at [54, 233] on link "Home details" at bounding box center [75, 240] width 87 height 14
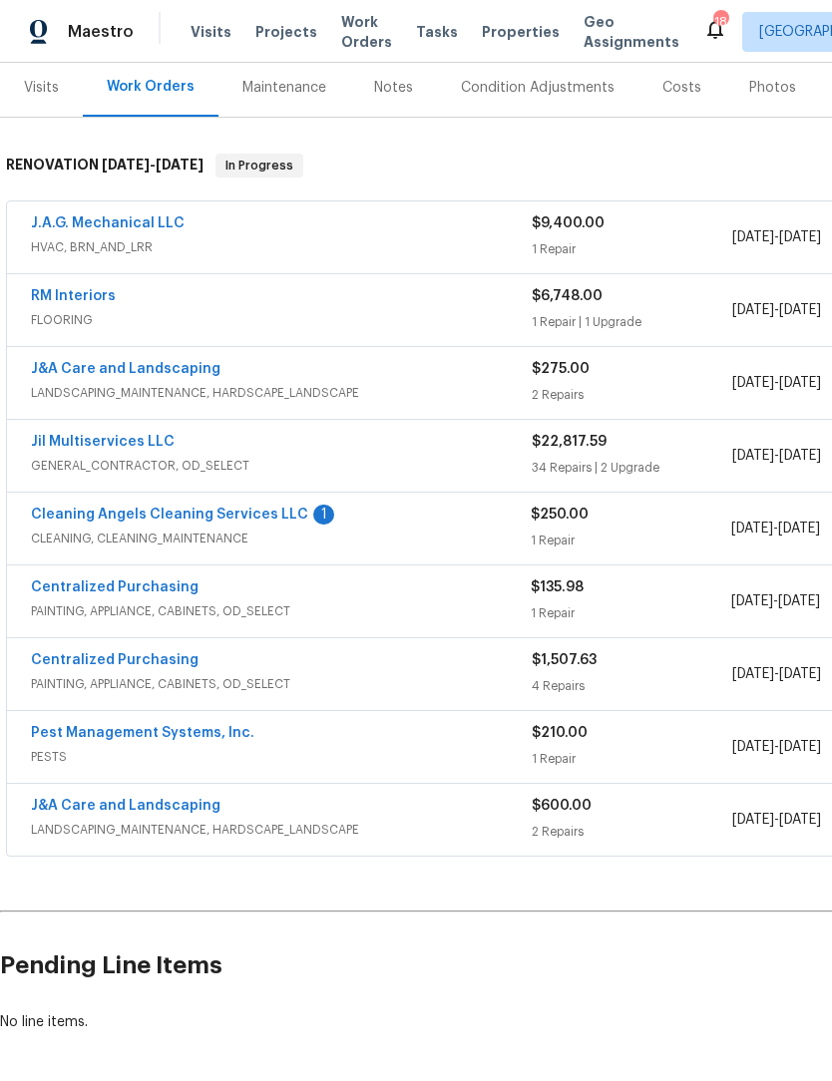
scroll to position [264, 0]
click at [83, 508] on link "Cleaning Angels Cleaning Services LLC" at bounding box center [169, 515] width 277 height 14
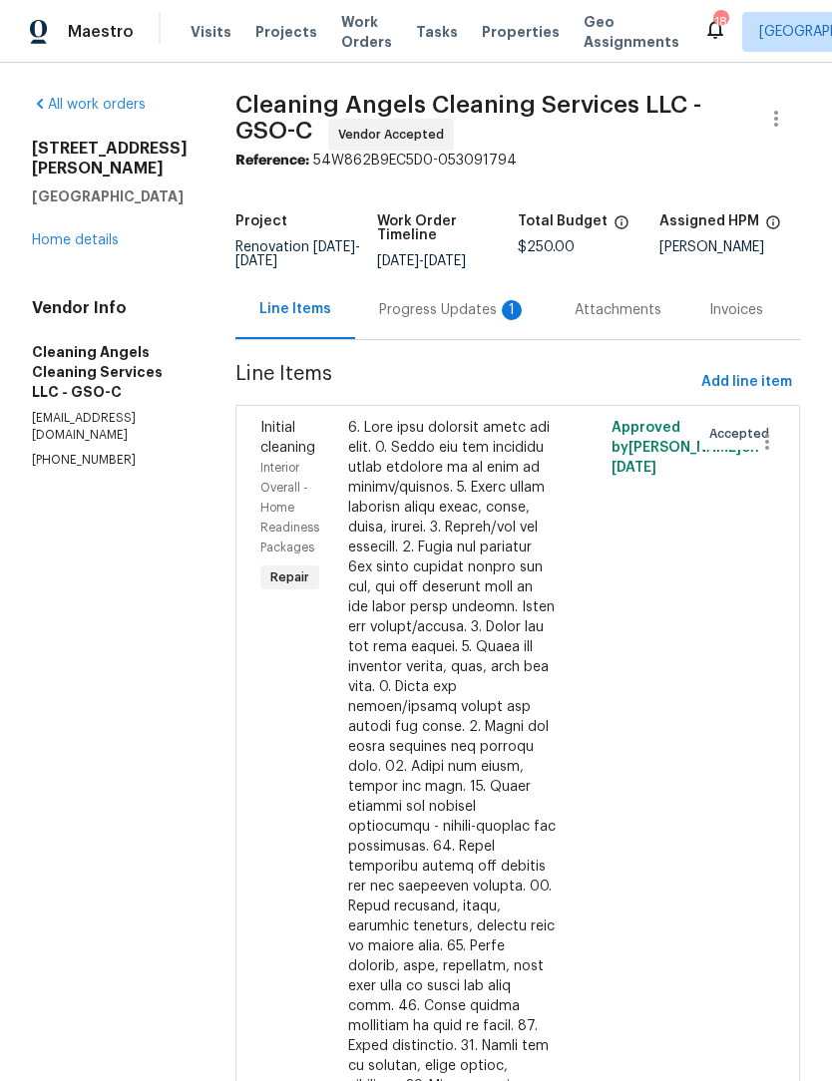
click at [450, 320] on div "Progress Updates 1" at bounding box center [453, 310] width 148 height 20
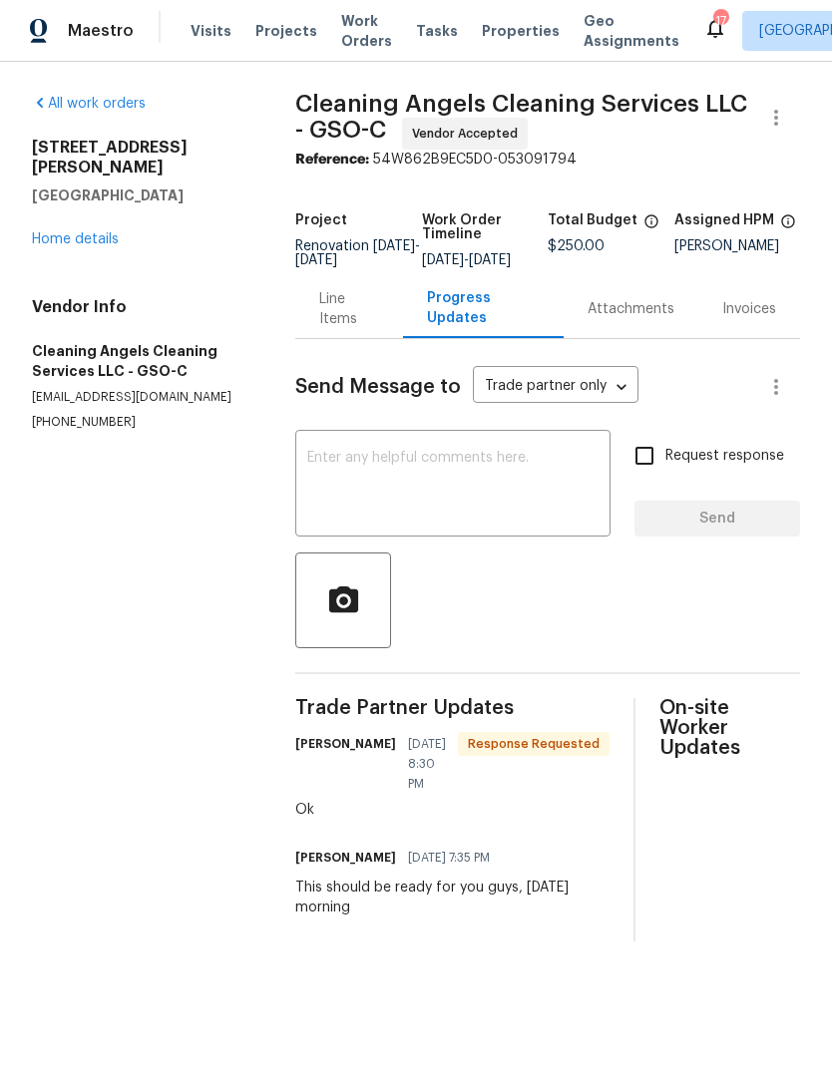
click at [59, 236] on div "All work orders 315 Torey Pines Ct Winston Salem, NC 27105 Home details Vendor …" at bounding box center [139, 263] width 215 height 337
click at [52, 233] on link "Home details" at bounding box center [75, 240] width 87 height 14
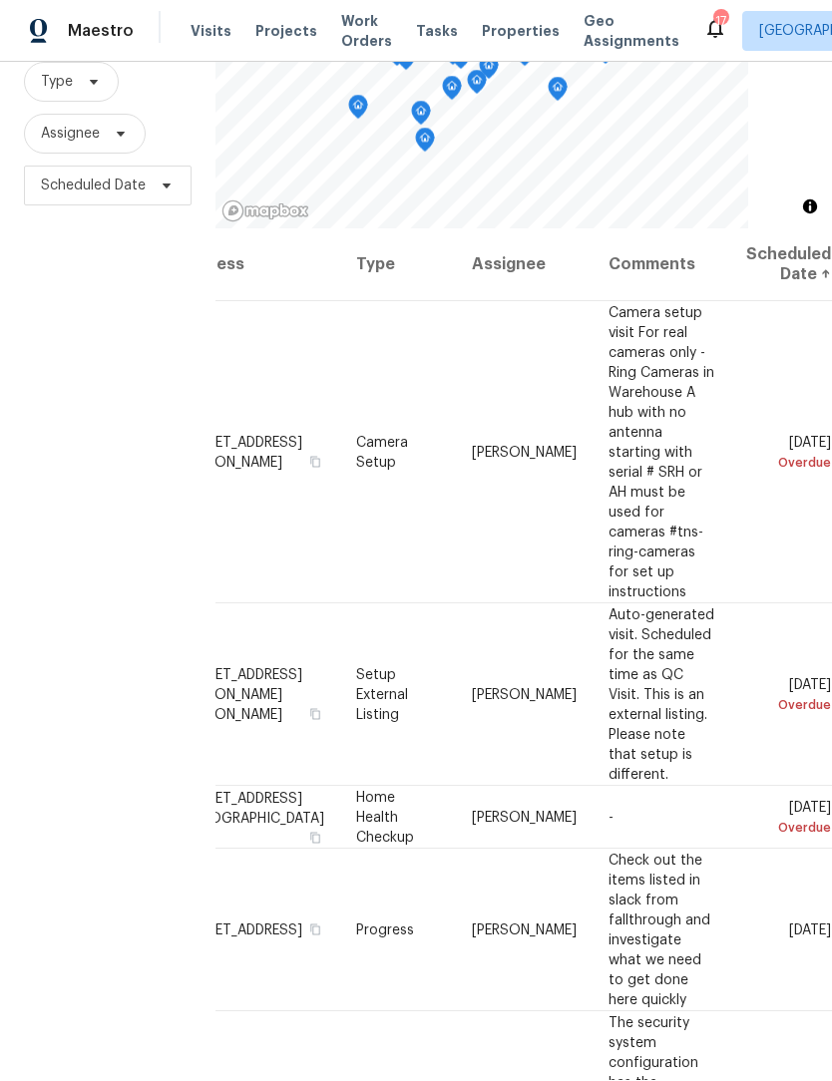
scroll to position [0, 173]
click at [0, 0] on icon at bounding box center [0, 0] width 0 height 0
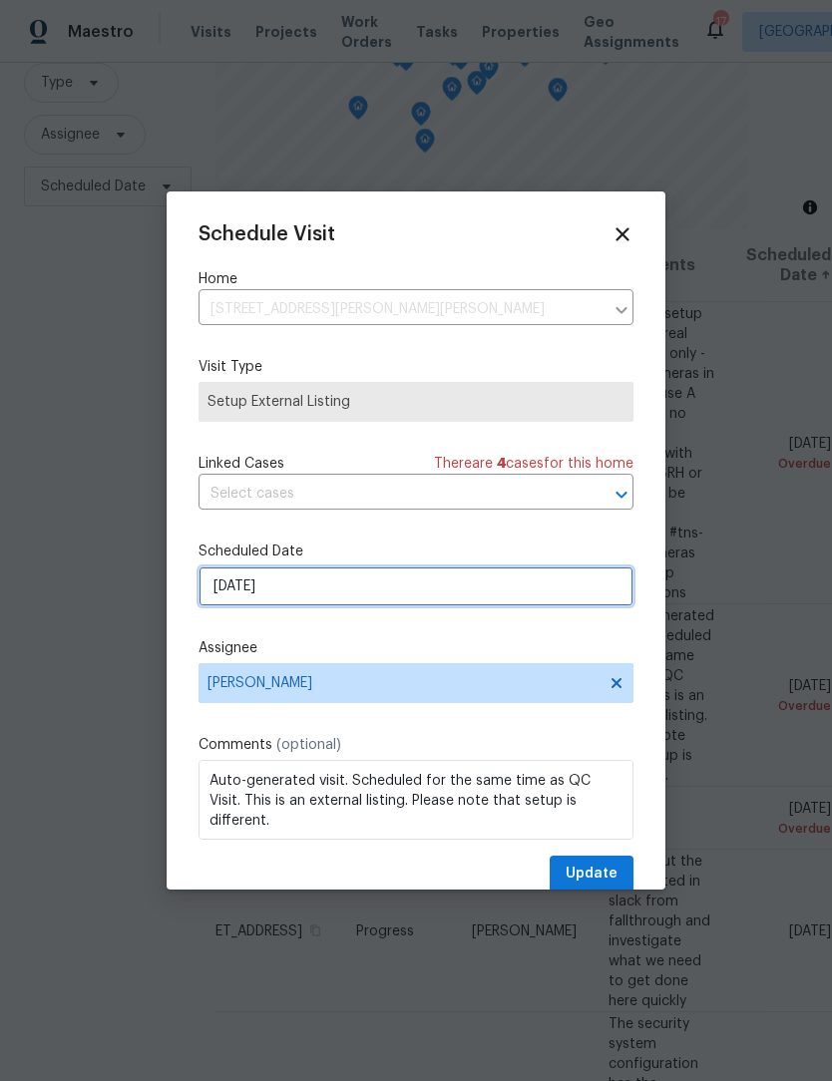
click at [365, 590] on input "[DATE]" at bounding box center [415, 586] width 435 height 40
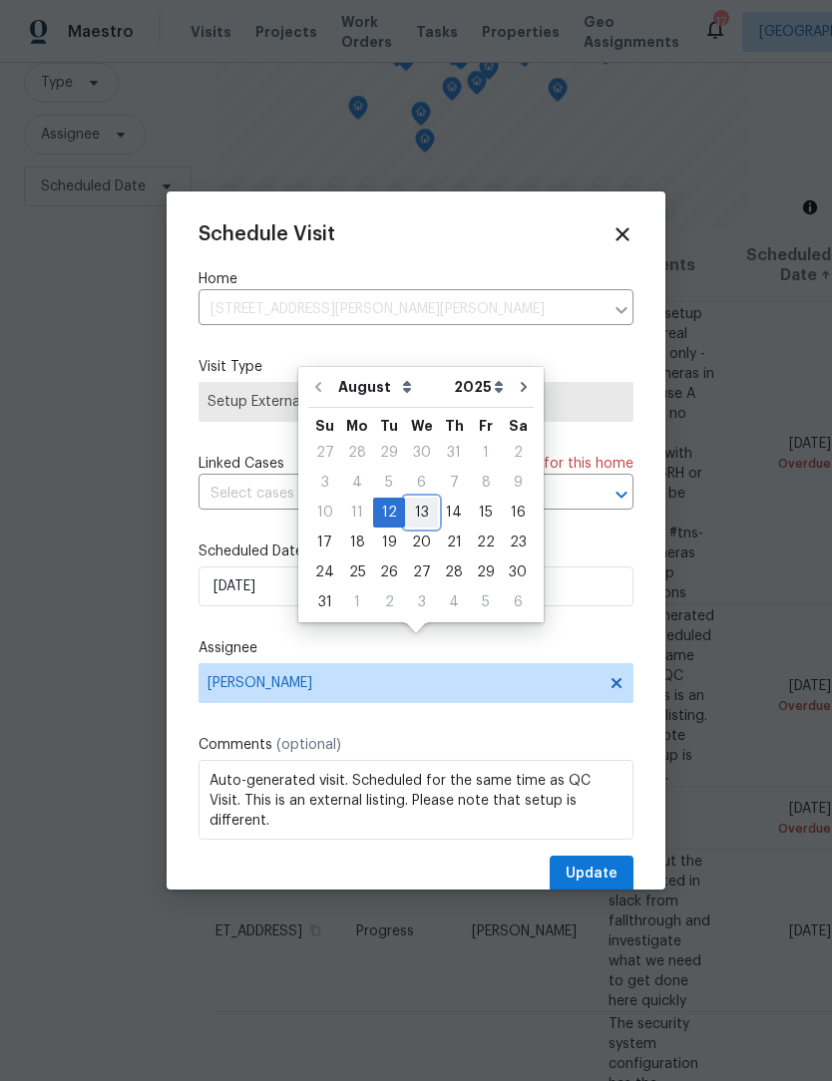
click at [422, 499] on div "13" at bounding box center [421, 513] width 33 height 28
type input "[DATE]"
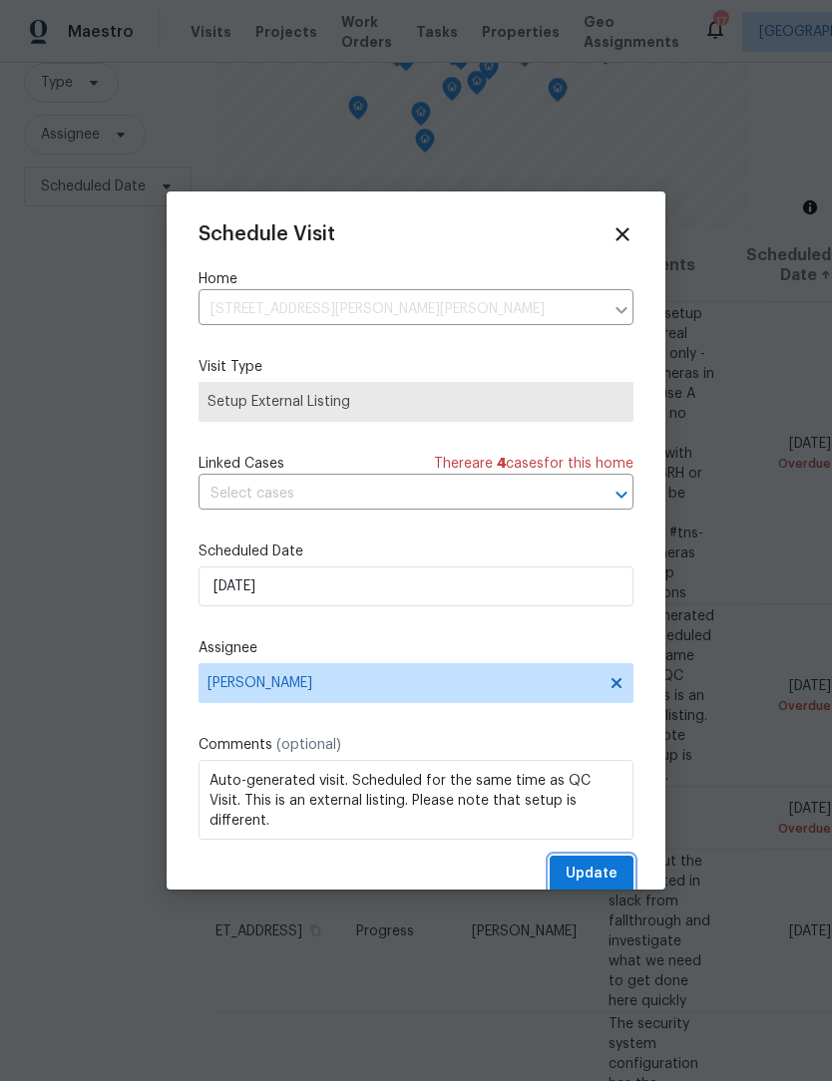
click at [612, 884] on span "Update" at bounding box center [591, 874] width 52 height 25
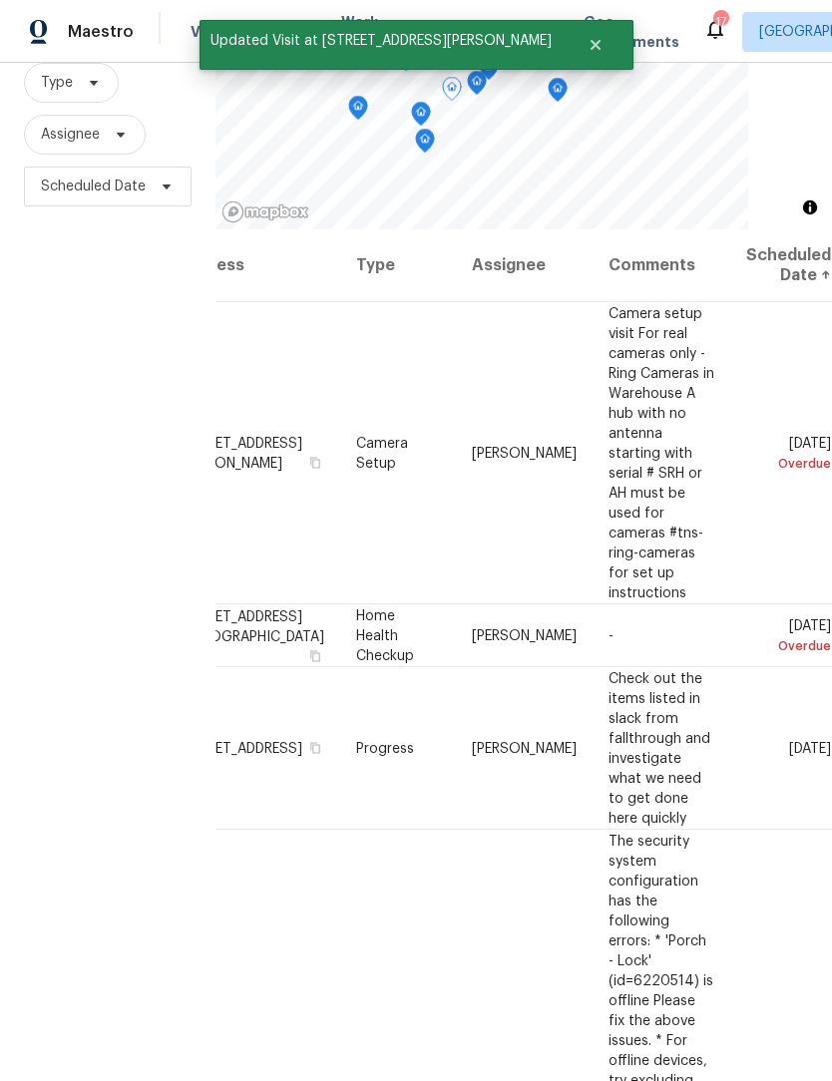
click at [0, 0] on icon at bounding box center [0, 0] width 0 height 0
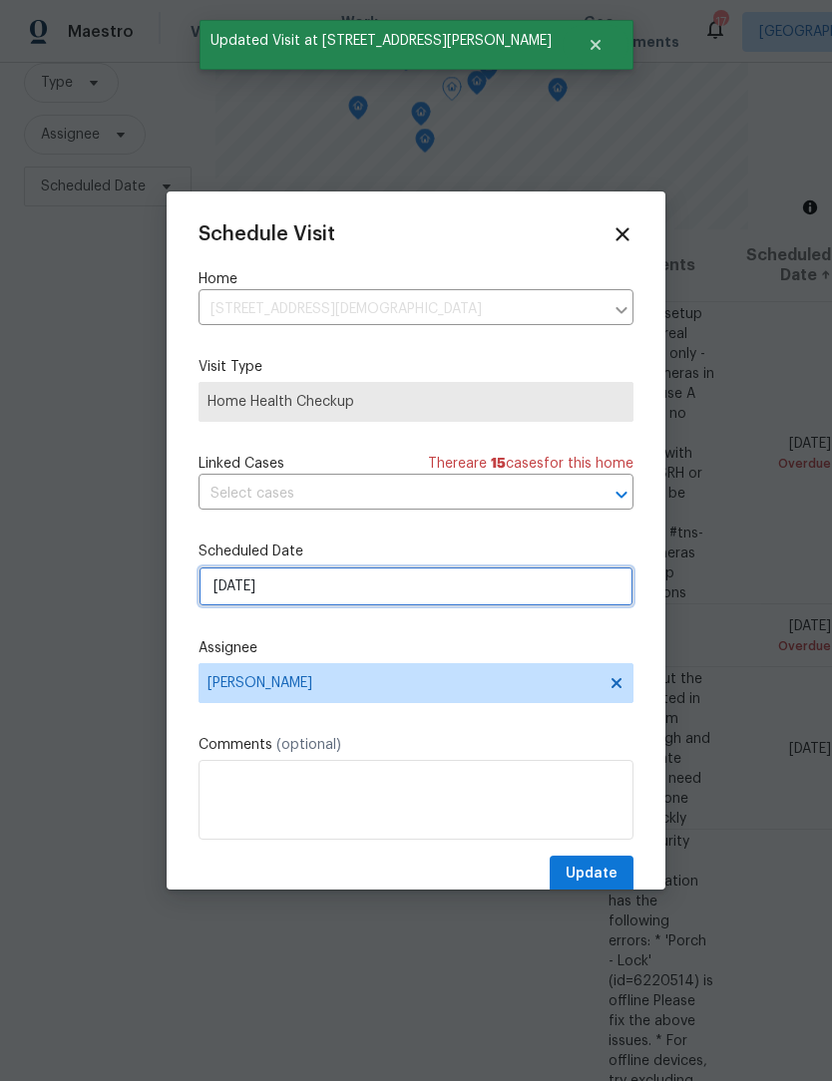
click at [407, 594] on input "[DATE]" at bounding box center [415, 586] width 435 height 40
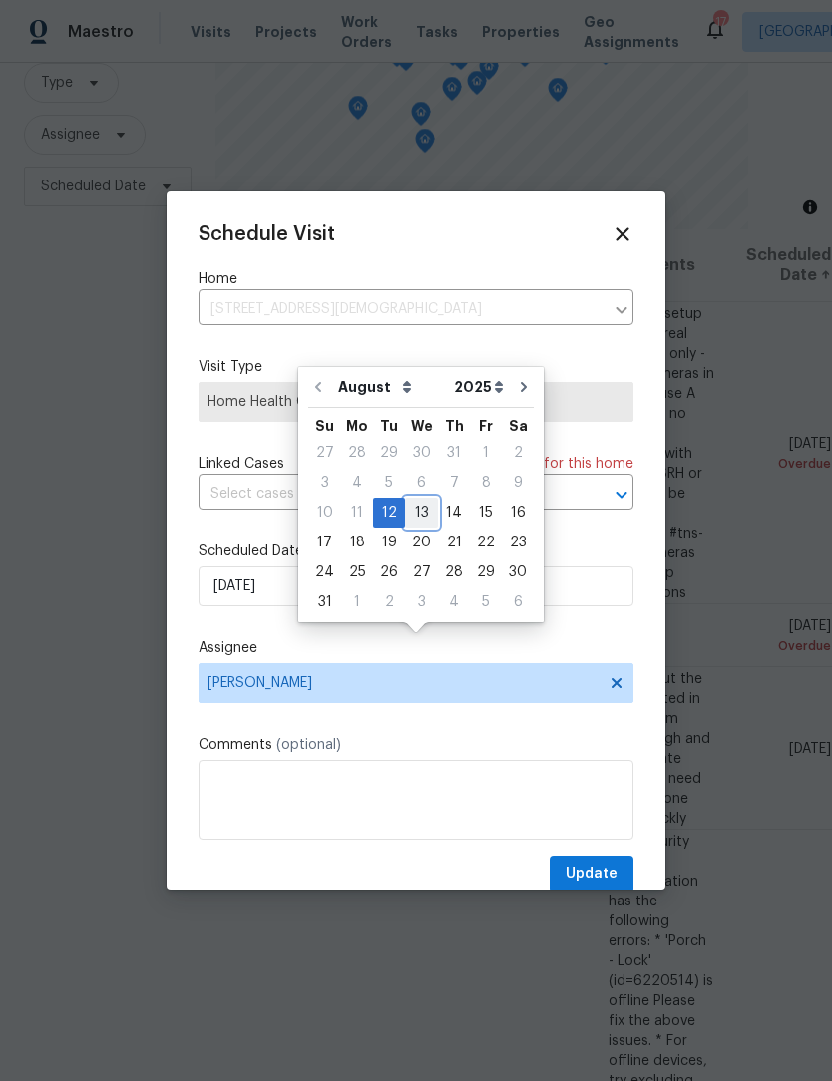
click at [410, 499] on div "13" at bounding box center [421, 513] width 33 height 28
type input "[DATE]"
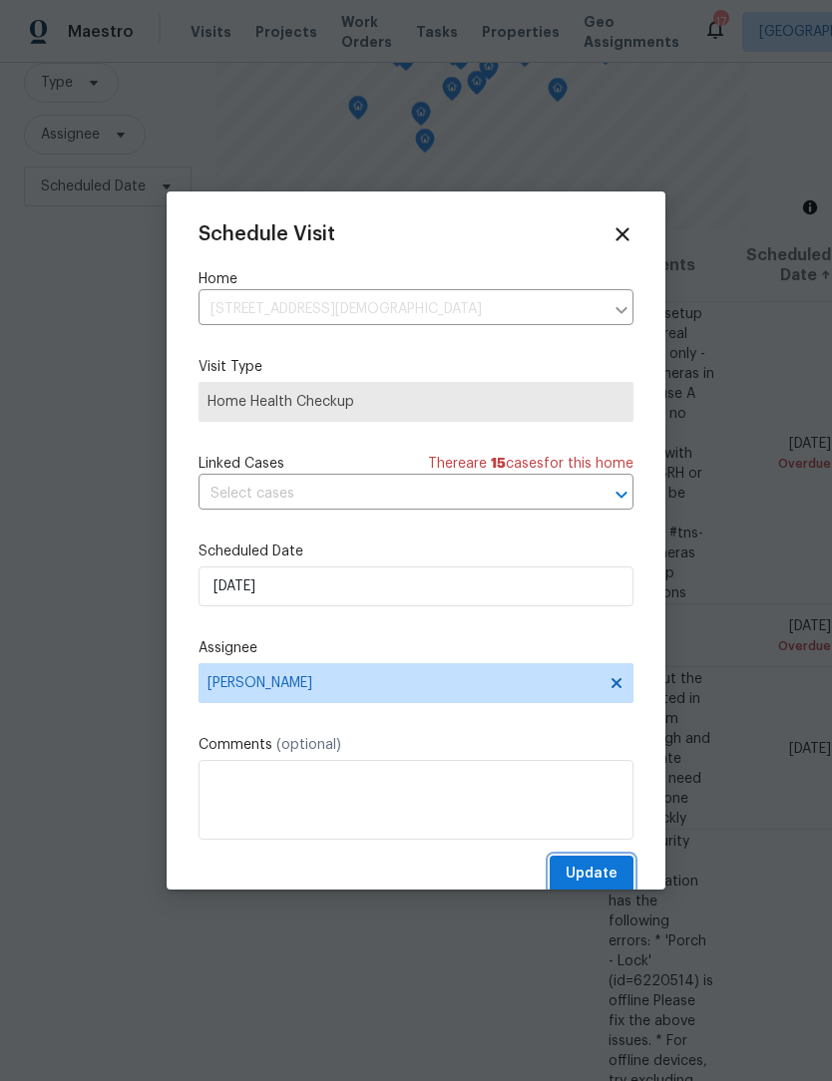
click at [624, 862] on button "Update" at bounding box center [592, 874] width 84 height 37
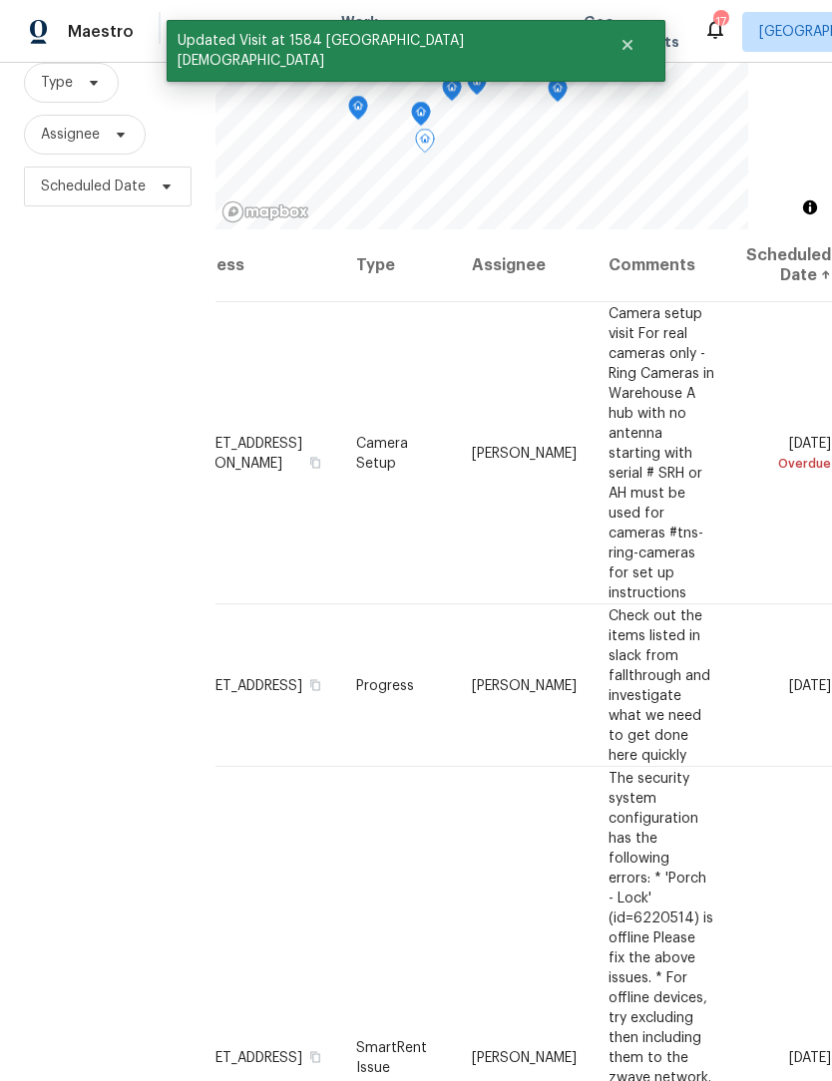
click at [0, 0] on icon at bounding box center [0, 0] width 0 height 0
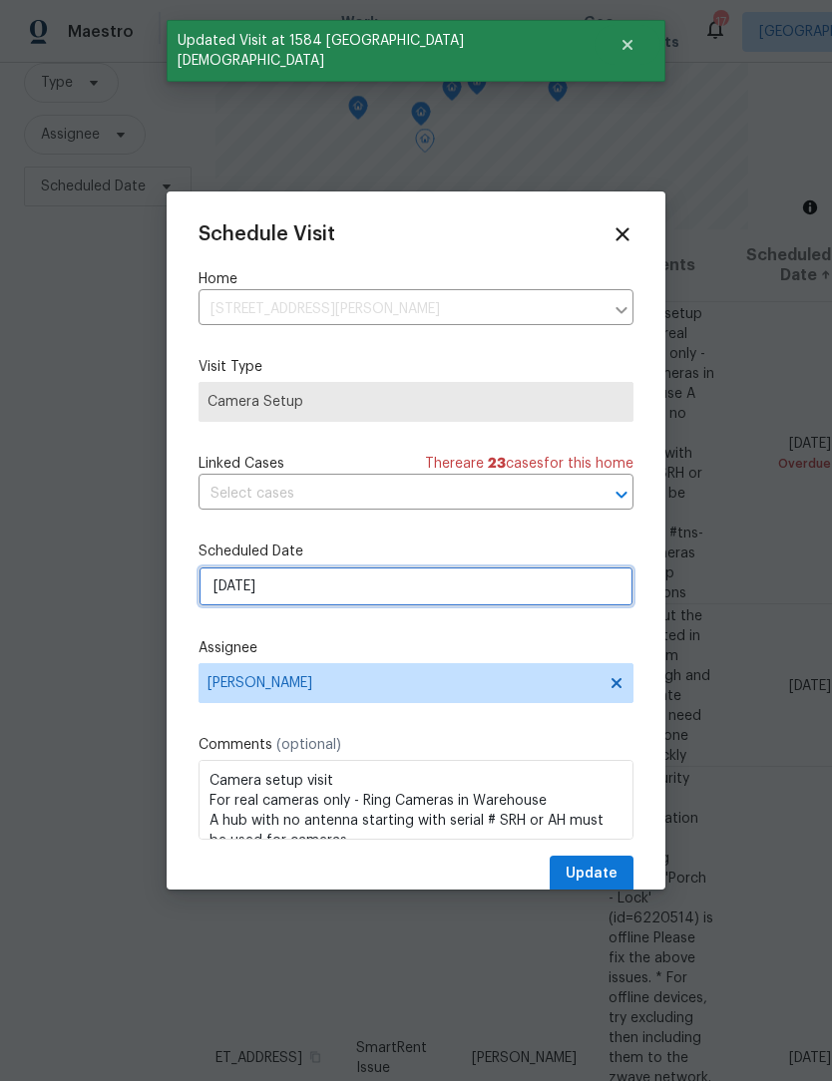
click at [382, 593] on input "[DATE]" at bounding box center [415, 586] width 435 height 40
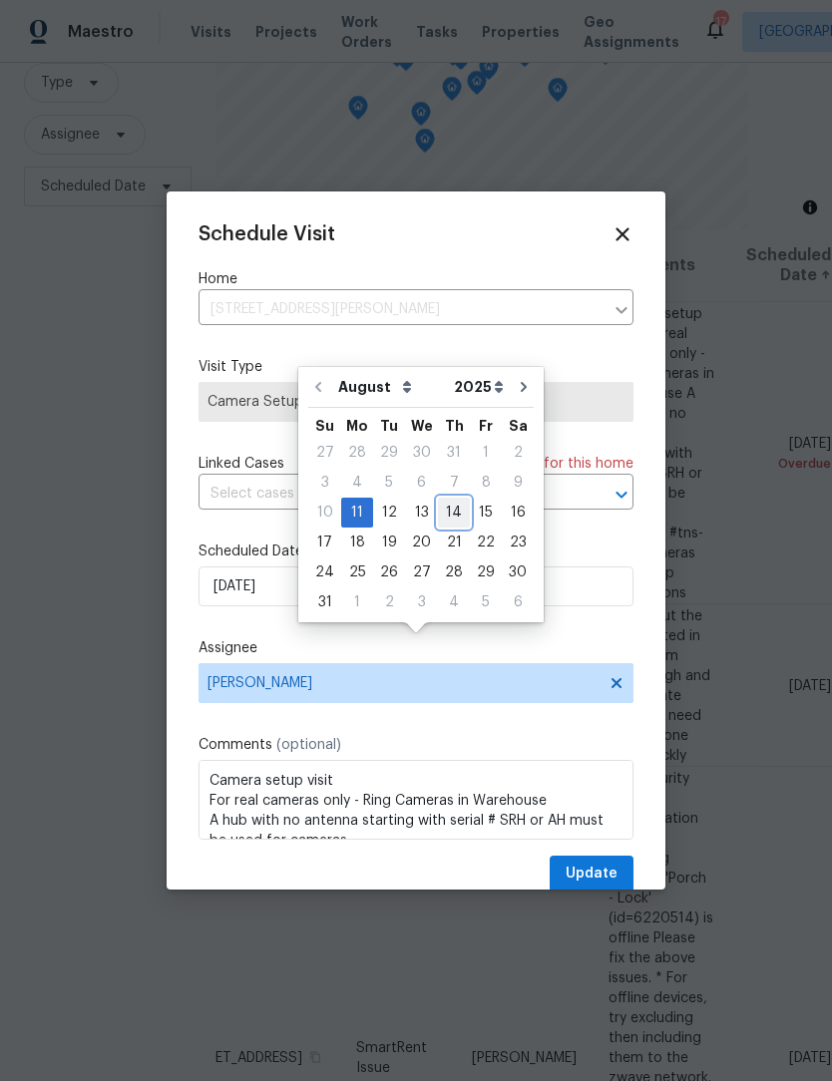
click at [449, 499] on div "14" at bounding box center [454, 513] width 32 height 28
type input "[DATE]"
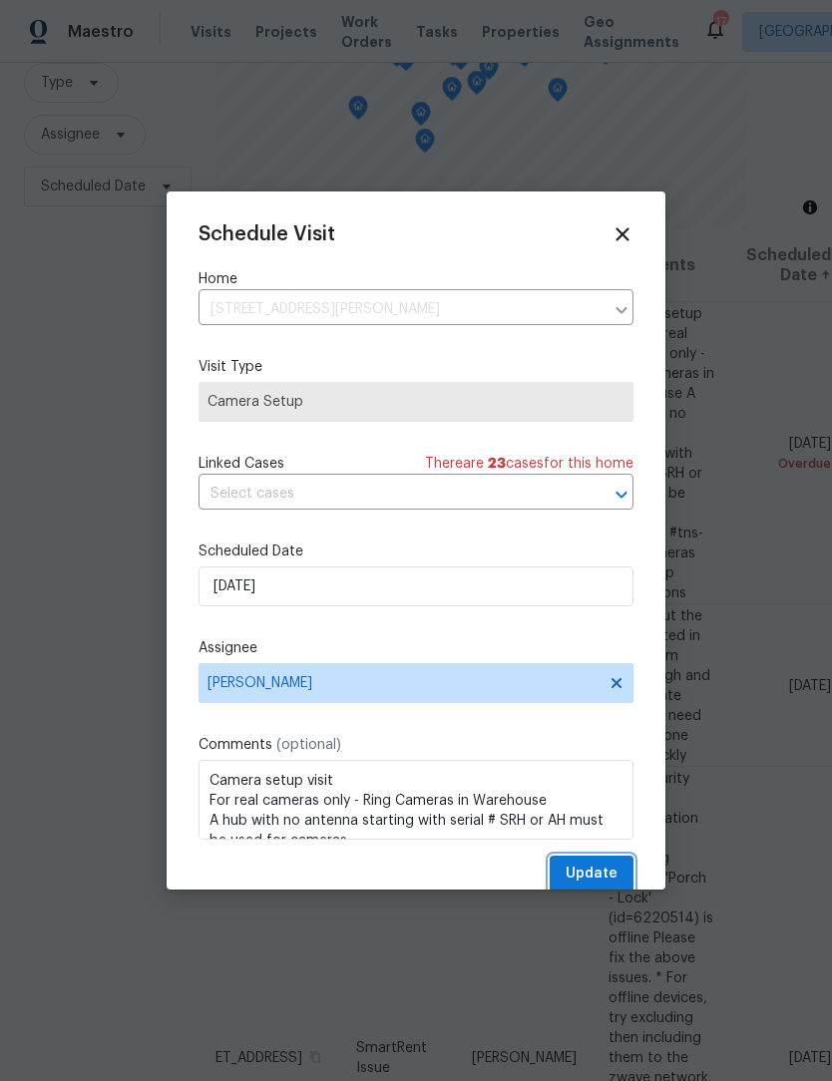
click at [621, 870] on button "Update" at bounding box center [592, 874] width 84 height 37
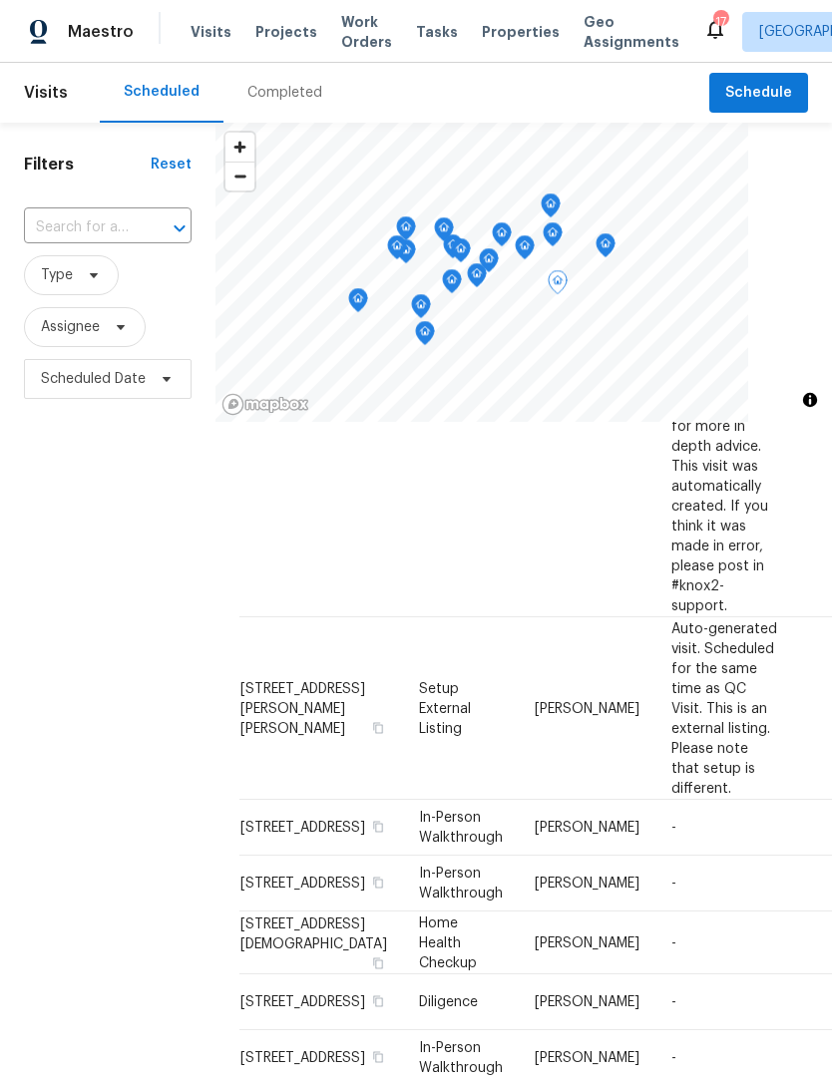
scroll to position [620, 0]
